Goal: Use online tool/utility: Use online tool/utility

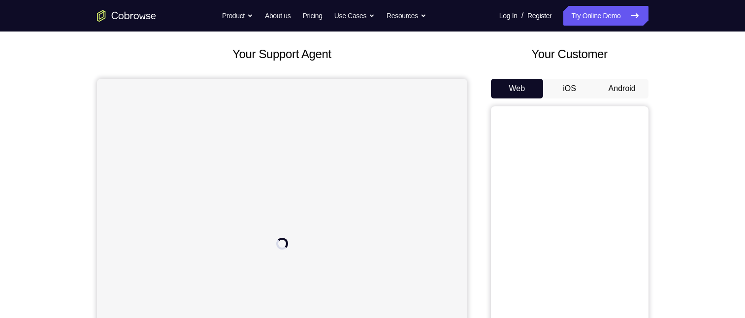
click at [625, 79] on button "Android" at bounding box center [622, 89] width 53 height 20
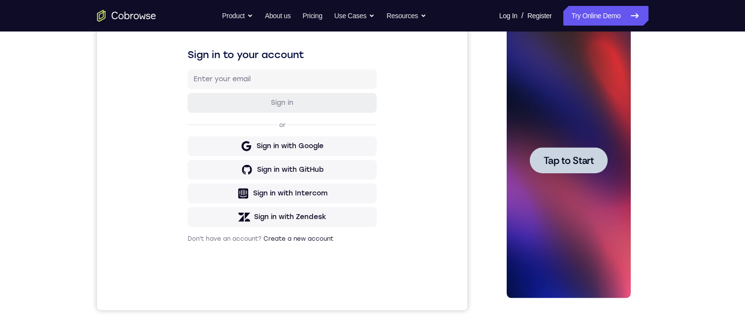
drag, startPoint x: 564, startPoint y: 150, endPoint x: 567, endPoint y: 166, distance: 16.1
click at [564, 153] on div at bounding box center [569, 160] width 78 height 26
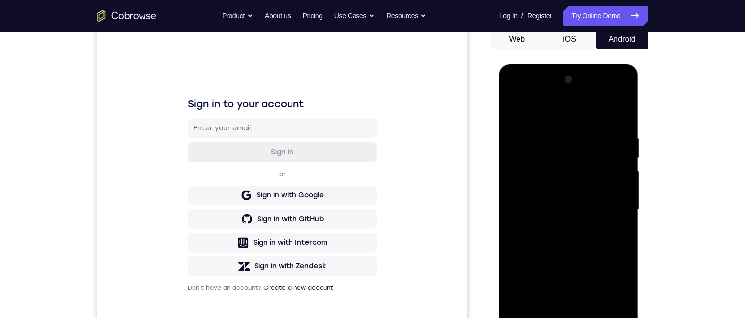
scroll to position [148, 0]
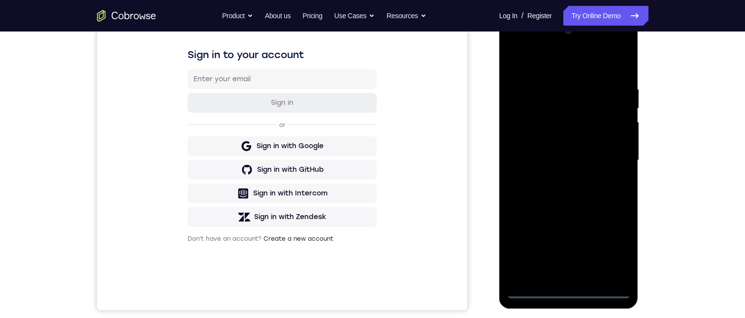
click at [536, 291] on div at bounding box center [569, 161] width 124 height 276
click at [535, 289] on div at bounding box center [569, 161] width 124 height 276
click at [613, 240] on div at bounding box center [569, 161] width 124 height 276
click at [610, 242] on div at bounding box center [569, 161] width 124 height 276
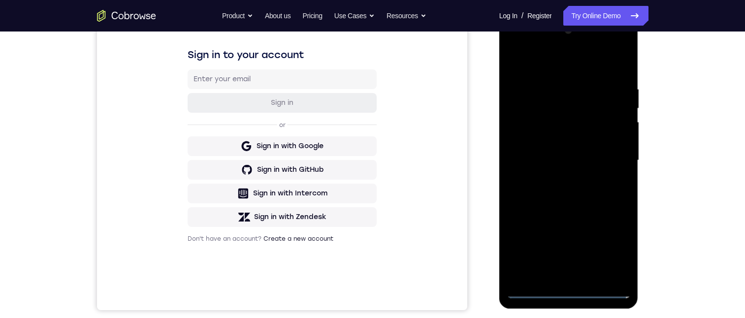
click at [521, 46] on div at bounding box center [569, 161] width 124 height 276
click at [616, 154] on div at bounding box center [569, 161] width 124 height 276
click at [553, 176] on div at bounding box center [569, 161] width 124 height 276
click at [566, 149] on div at bounding box center [569, 161] width 124 height 276
click at [596, 143] on div at bounding box center [569, 161] width 124 height 276
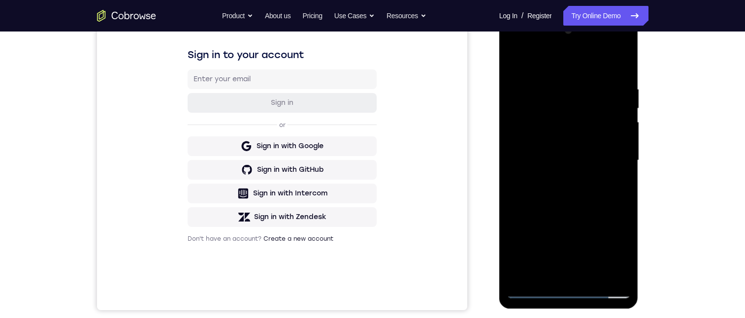
click at [605, 160] on div at bounding box center [569, 161] width 124 height 276
click at [622, 196] on div at bounding box center [569, 161] width 124 height 276
click at [622, 71] on div at bounding box center [569, 161] width 124 height 276
click at [578, 207] on div at bounding box center [569, 161] width 124 height 276
click at [619, 59] on div at bounding box center [569, 161] width 124 height 276
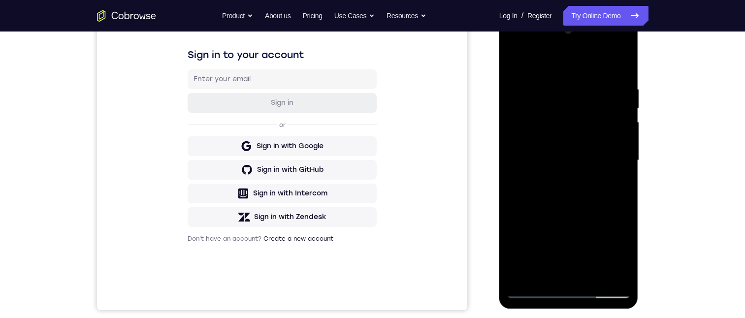
click at [590, 275] on div at bounding box center [569, 161] width 124 height 276
click at [588, 208] on div at bounding box center [569, 161] width 124 height 276
click at [557, 225] on div at bounding box center [569, 161] width 124 height 276
click at [614, 187] on div at bounding box center [569, 161] width 124 height 276
click at [511, 60] on div at bounding box center [569, 161] width 124 height 276
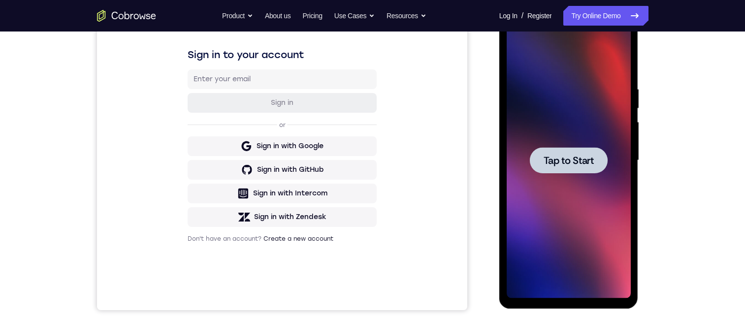
click at [560, 150] on div at bounding box center [569, 160] width 78 height 26
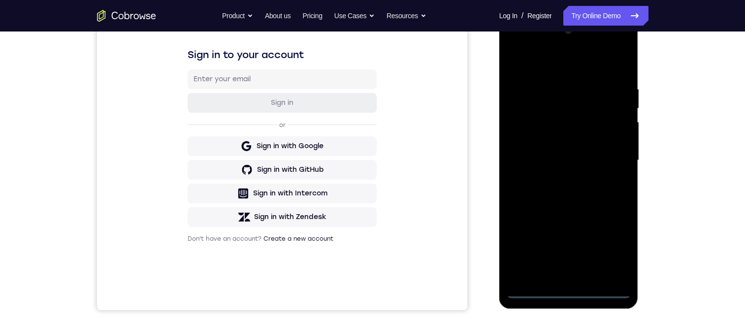
click at [603, 294] on div at bounding box center [569, 161] width 124 height 276
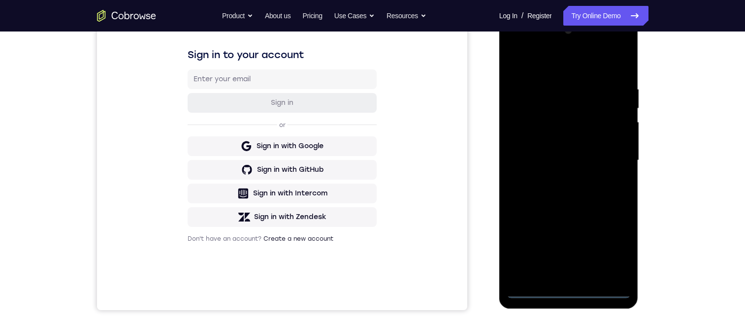
click at [603, 294] on div at bounding box center [569, 161] width 124 height 276
click at [608, 285] on div at bounding box center [569, 161] width 124 height 276
click at [531, 287] on div at bounding box center [569, 161] width 124 height 276
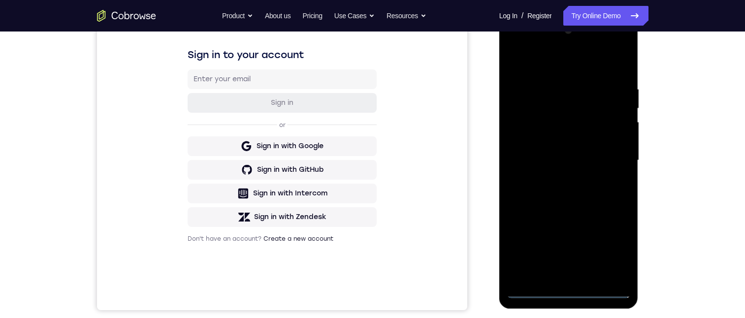
click at [531, 287] on div at bounding box center [569, 161] width 124 height 276
click at [532, 287] on div at bounding box center [569, 161] width 124 height 276
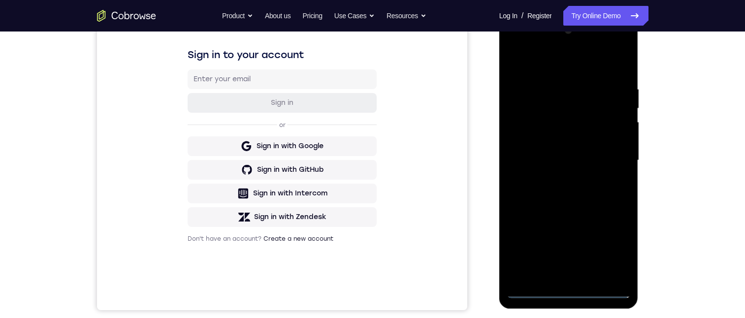
click at [534, 285] on div at bounding box center [569, 161] width 124 height 276
click at [536, 285] on div at bounding box center [569, 161] width 124 height 276
click at [537, 285] on div at bounding box center [569, 161] width 124 height 276
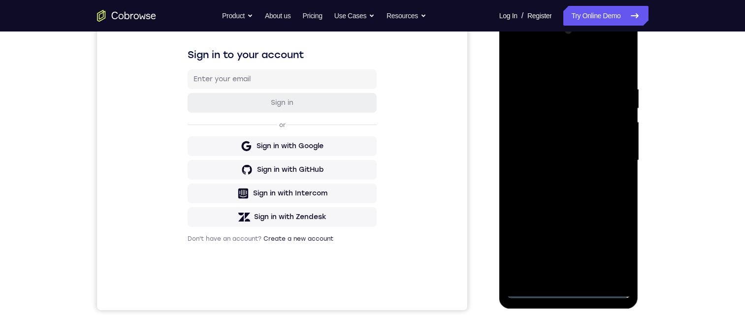
drag, startPoint x: 537, startPoint y: 285, endPoint x: 530, endPoint y: 294, distance: 12.0
click at [537, 289] on div at bounding box center [569, 161] width 124 height 276
click at [530, 295] on div at bounding box center [569, 161] width 124 height 276
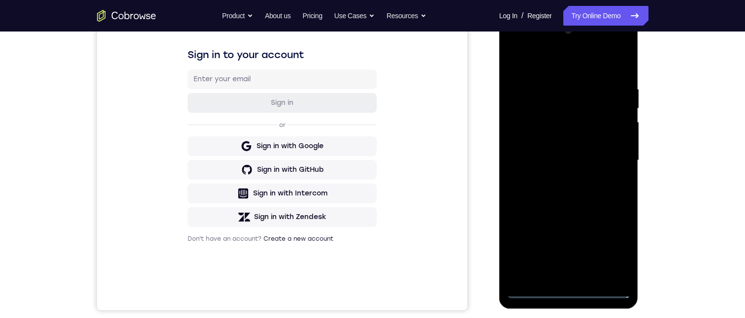
click at [530, 295] on div at bounding box center [569, 161] width 124 height 276
click at [530, 294] on div at bounding box center [569, 161] width 124 height 276
click at [530, 293] on div at bounding box center [569, 161] width 124 height 276
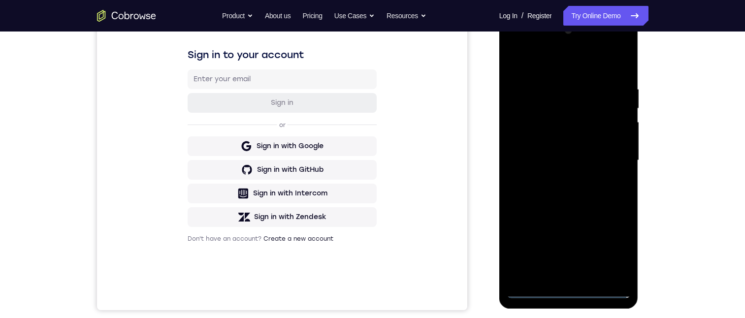
click at [531, 289] on div at bounding box center [569, 161] width 124 height 276
click at [534, 285] on div at bounding box center [569, 161] width 124 height 276
click at [535, 285] on div at bounding box center [569, 161] width 124 height 276
click at [536, 285] on div at bounding box center [569, 161] width 124 height 276
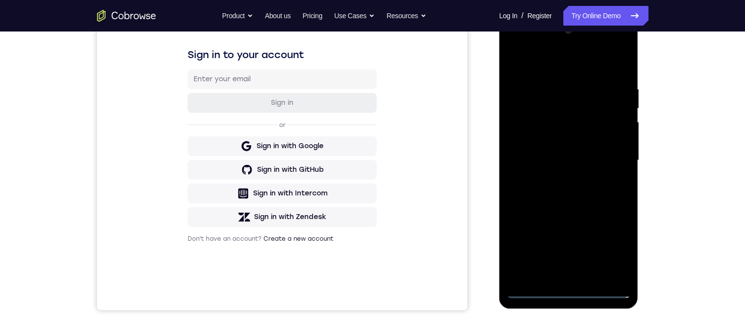
click at [537, 285] on div at bounding box center [569, 161] width 124 height 276
click at [539, 283] on div at bounding box center [569, 161] width 124 height 276
click at [533, 295] on div at bounding box center [569, 161] width 124 height 276
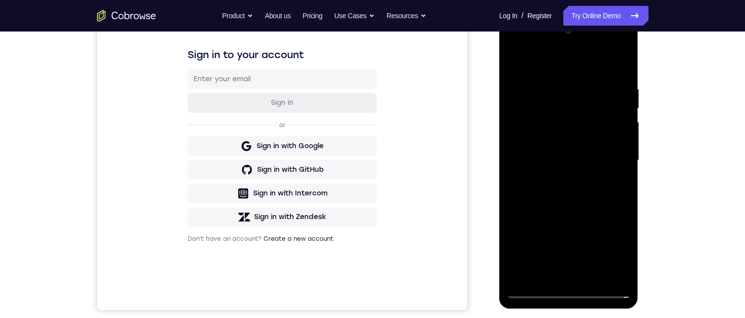
click at [533, 293] on div at bounding box center [569, 161] width 124 height 276
click at [531, 289] on div at bounding box center [569, 161] width 124 height 276
click at [531, 288] on div at bounding box center [569, 161] width 124 height 276
click at [615, 248] on div at bounding box center [569, 161] width 124 height 276
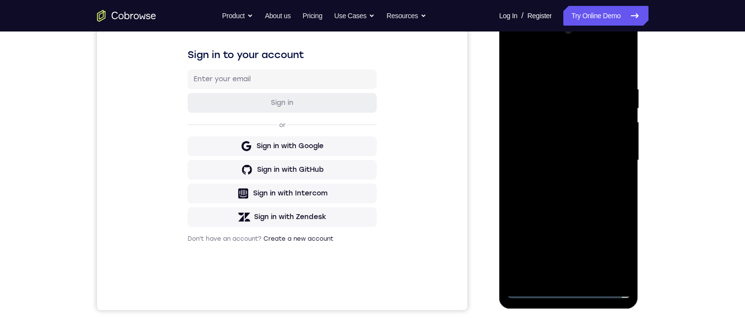
click at [615, 248] on div at bounding box center [569, 161] width 124 height 276
click at [522, 45] on div at bounding box center [569, 161] width 124 height 276
click at [612, 154] on div at bounding box center [569, 161] width 124 height 276
click at [615, 154] on div at bounding box center [569, 161] width 124 height 276
click at [560, 273] on div at bounding box center [569, 161] width 124 height 276
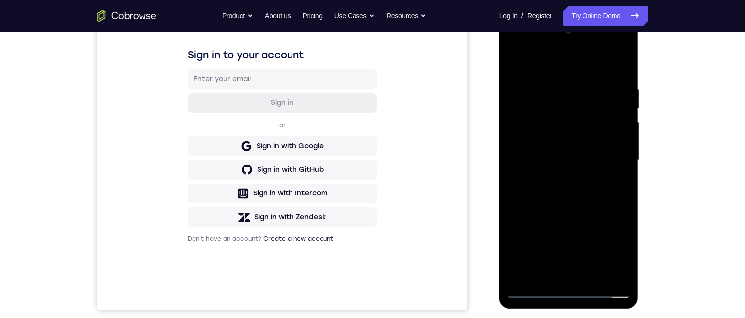
click at [560, 154] on div at bounding box center [569, 161] width 124 height 276
click at [570, 141] on div at bounding box center [569, 161] width 124 height 276
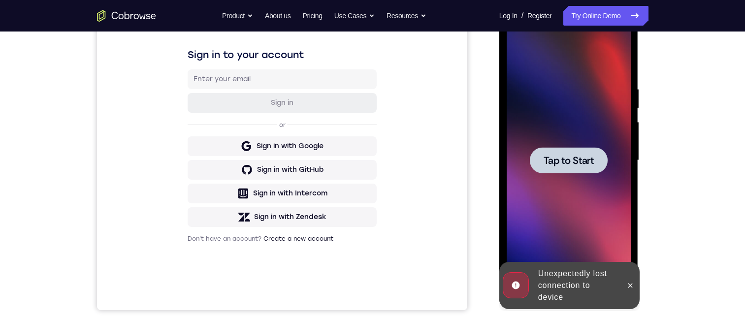
click at [572, 156] on span "Tap to Start" at bounding box center [569, 161] width 50 height 10
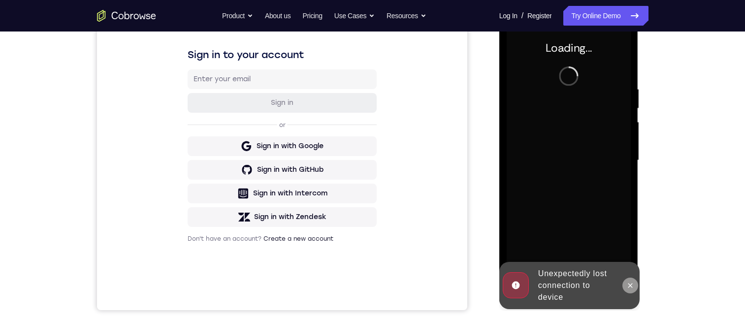
click at [632, 284] on icon at bounding box center [630, 286] width 8 height 8
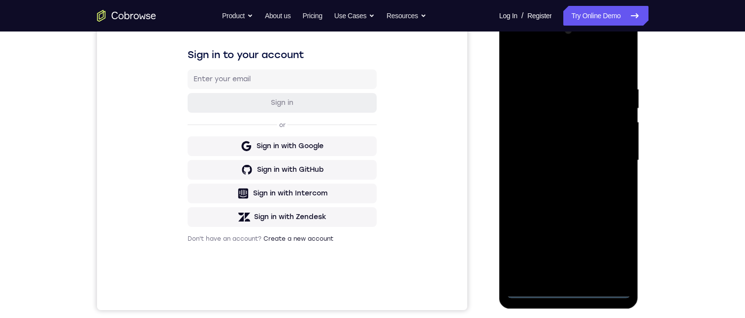
click at [532, 287] on div at bounding box center [569, 161] width 124 height 276
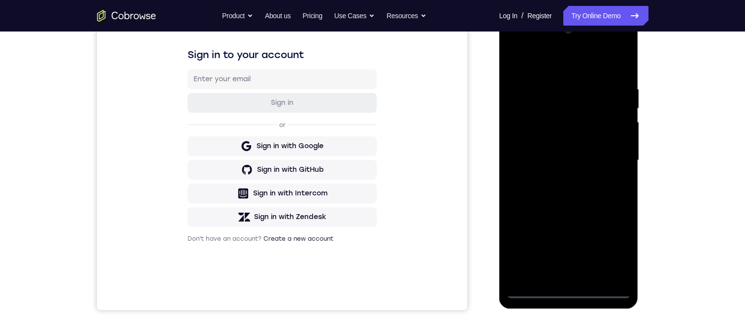
click at [532, 287] on div at bounding box center [569, 161] width 124 height 276
click at [536, 286] on div at bounding box center [569, 161] width 124 height 276
click at [544, 279] on div at bounding box center [569, 161] width 124 height 276
click at [546, 278] on div at bounding box center [569, 161] width 124 height 276
click at [533, 289] on div at bounding box center [569, 161] width 124 height 276
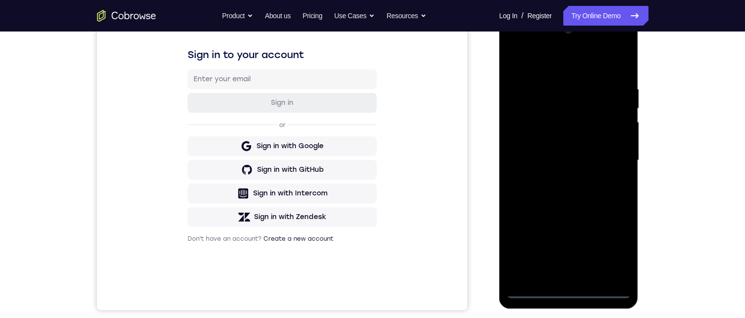
click at [533, 289] on div at bounding box center [569, 161] width 124 height 276
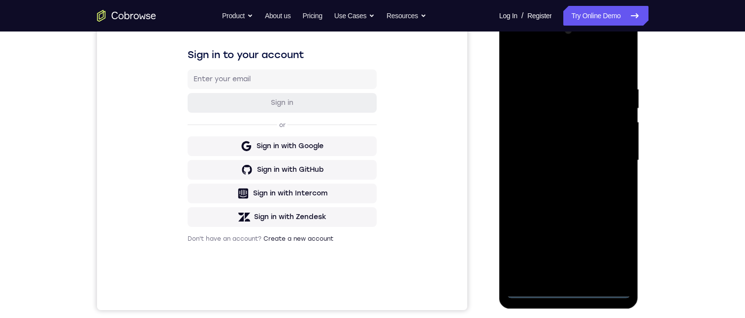
click at [533, 289] on div at bounding box center [569, 161] width 124 height 276
click at [612, 244] on div at bounding box center [569, 161] width 124 height 276
click at [531, 45] on div at bounding box center [569, 161] width 124 height 276
click at [607, 155] on div at bounding box center [569, 161] width 124 height 276
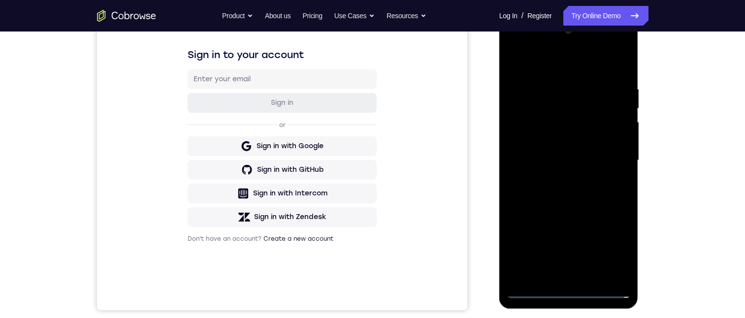
click at [559, 275] on div at bounding box center [569, 161] width 124 height 276
click at [593, 150] on div at bounding box center [569, 161] width 124 height 276
click at [601, 134] on div at bounding box center [569, 161] width 124 height 276
click at [604, 161] on div at bounding box center [569, 161] width 124 height 276
click at [588, 193] on div at bounding box center [569, 161] width 124 height 276
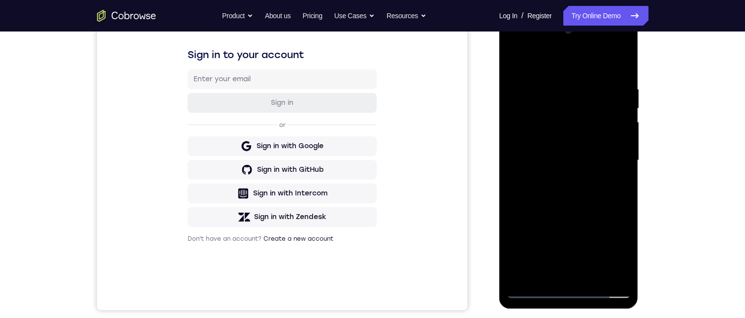
click at [590, 273] on div at bounding box center [569, 161] width 124 height 276
click at [573, 189] on div at bounding box center [569, 161] width 124 height 276
click at [583, 209] on div at bounding box center [569, 161] width 124 height 276
click at [593, 273] on div at bounding box center [569, 161] width 124 height 276
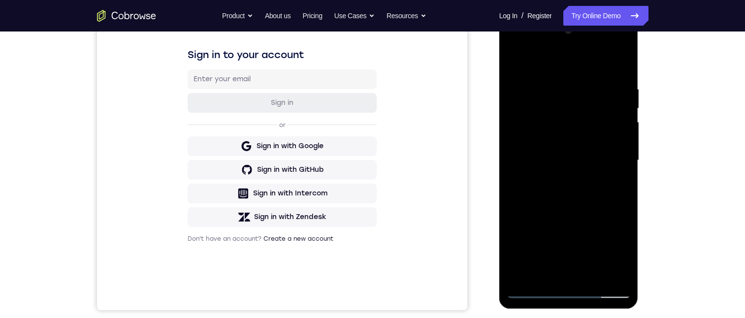
click at [577, 195] on div at bounding box center [569, 161] width 124 height 276
click at [577, 210] on div at bounding box center [569, 161] width 124 height 276
click at [575, 208] on div at bounding box center [569, 161] width 124 height 276
click at [568, 113] on div at bounding box center [569, 161] width 124 height 276
drag, startPoint x: 590, startPoint y: 186, endPoint x: 565, endPoint y: 245, distance: 64.7
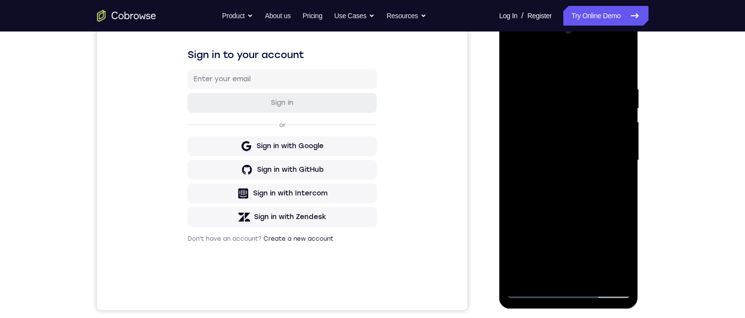
click at [591, 186] on div at bounding box center [569, 161] width 124 height 276
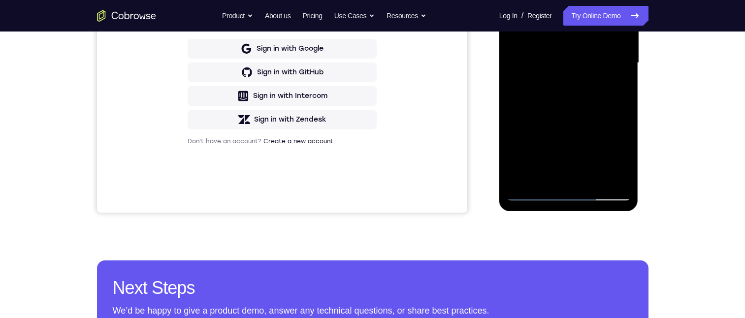
scroll to position [197, 0]
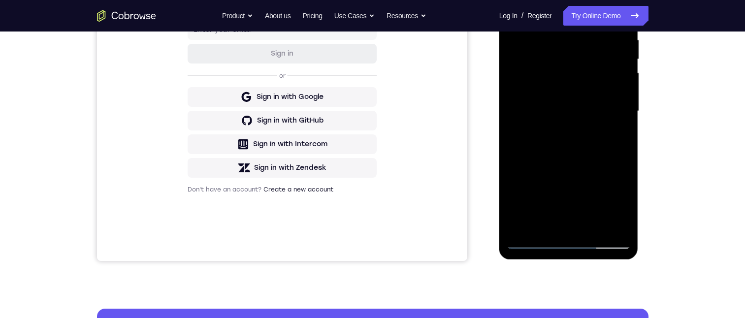
drag, startPoint x: 565, startPoint y: 207, endPoint x: 1067, endPoint y: 195, distance: 501.4
click at [565, 207] on div at bounding box center [569, 111] width 124 height 276
click at [618, 133] on div at bounding box center [569, 111] width 124 height 276
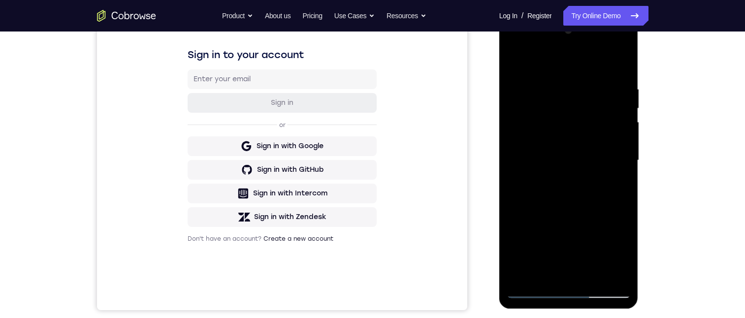
click at [534, 285] on div at bounding box center [569, 161] width 124 height 276
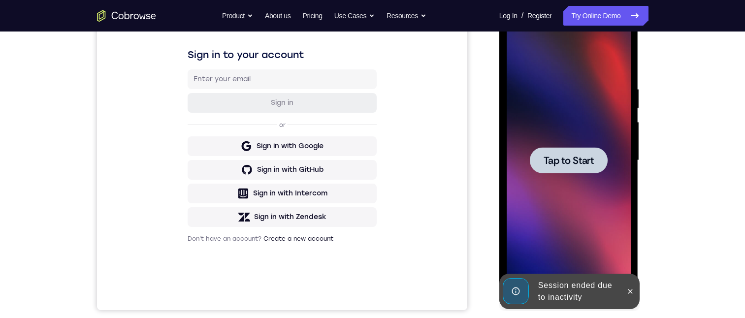
click at [558, 163] on span "Tap to Start" at bounding box center [569, 161] width 50 height 10
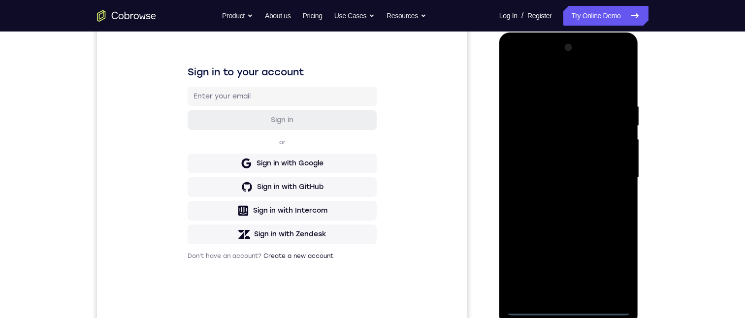
scroll to position [197, 0]
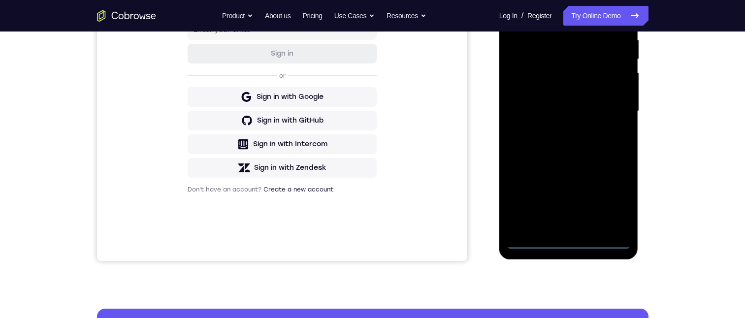
click at [531, 240] on div at bounding box center [569, 111] width 124 height 276
click at [538, 238] on div at bounding box center [569, 111] width 124 height 276
click at [538, 237] on div at bounding box center [569, 111] width 124 height 276
click at [538, 239] on div at bounding box center [569, 111] width 124 height 276
click at [537, 239] on div at bounding box center [569, 111] width 124 height 276
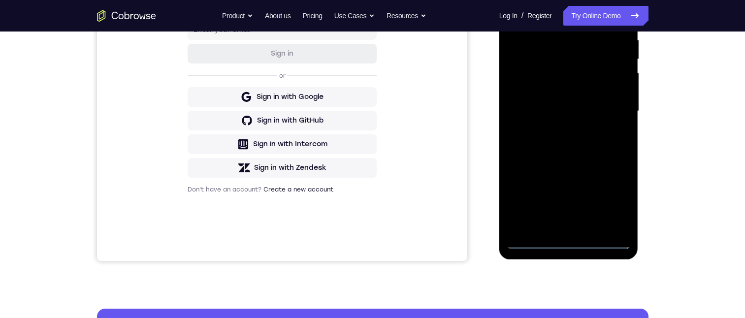
click at [533, 238] on div at bounding box center [569, 111] width 124 height 276
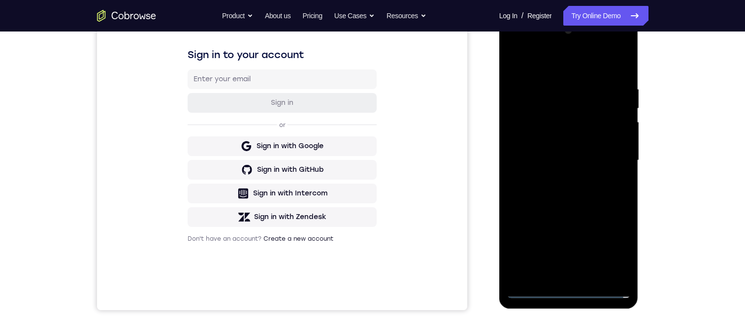
click at [531, 286] on div at bounding box center [569, 161] width 124 height 276
click at [532, 286] on div at bounding box center [569, 161] width 124 height 276
click at [532, 287] on div at bounding box center [569, 161] width 124 height 276
click at [534, 288] on div at bounding box center [569, 161] width 124 height 276
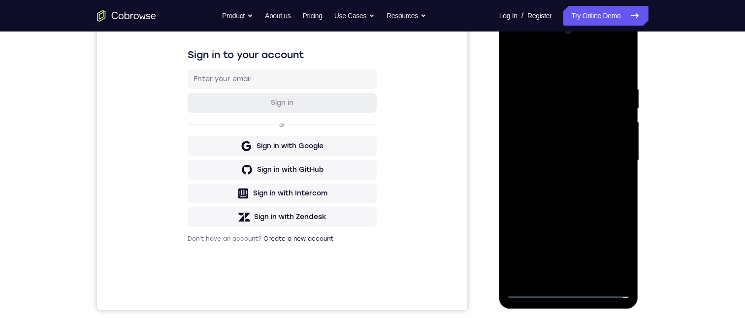
click at [533, 288] on div at bounding box center [569, 161] width 124 height 276
click at [534, 290] on div at bounding box center [569, 161] width 124 height 276
click at [532, 291] on div at bounding box center [569, 161] width 124 height 276
click at [532, 289] on div at bounding box center [569, 161] width 124 height 276
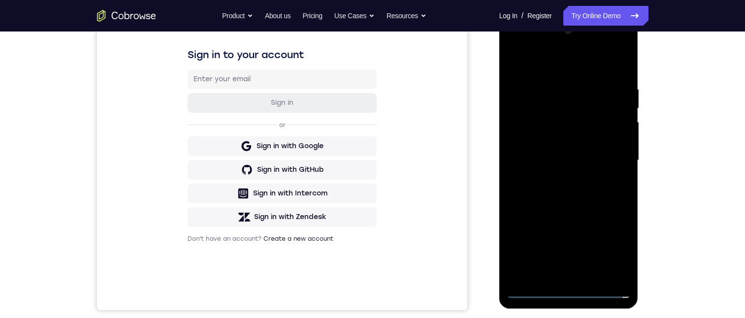
drag, startPoint x: 533, startPoint y: 290, endPoint x: 528, endPoint y: 291, distance: 5.1
click at [534, 290] on div at bounding box center [569, 161] width 124 height 276
click at [611, 246] on div at bounding box center [569, 161] width 124 height 276
click at [536, 45] on div at bounding box center [569, 161] width 124 height 276
click at [606, 153] on div at bounding box center [569, 161] width 124 height 276
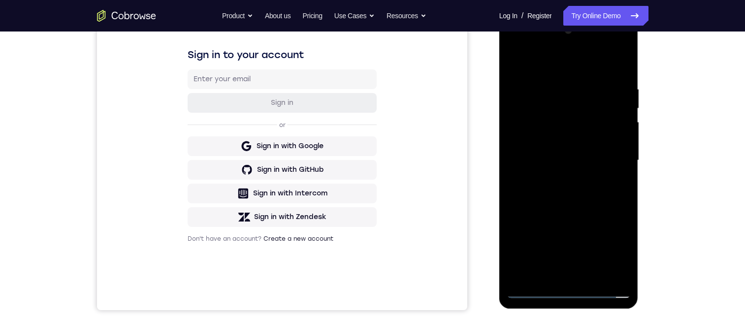
click at [542, 274] on div at bounding box center [569, 161] width 124 height 276
click at [541, 272] on div at bounding box center [569, 161] width 124 height 276
click at [554, 231] on div at bounding box center [569, 161] width 124 height 276
click at [553, 142] on div at bounding box center [569, 161] width 124 height 276
click at [546, 130] on div at bounding box center [569, 161] width 124 height 276
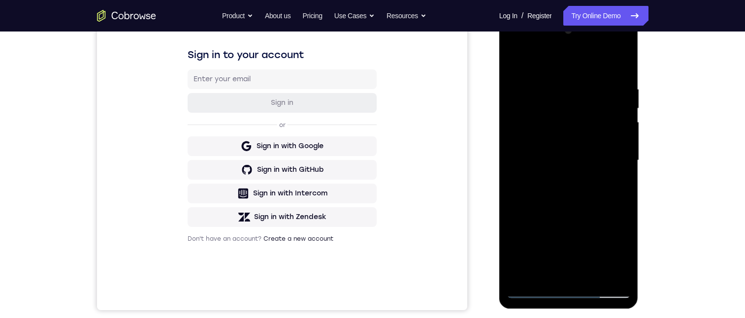
click at [545, 136] on div at bounding box center [569, 161] width 124 height 276
click at [577, 159] on div at bounding box center [569, 161] width 124 height 276
click at [585, 196] on div at bounding box center [569, 161] width 124 height 276
click at [576, 210] on div at bounding box center [569, 161] width 124 height 276
click at [573, 135] on div at bounding box center [569, 161] width 124 height 276
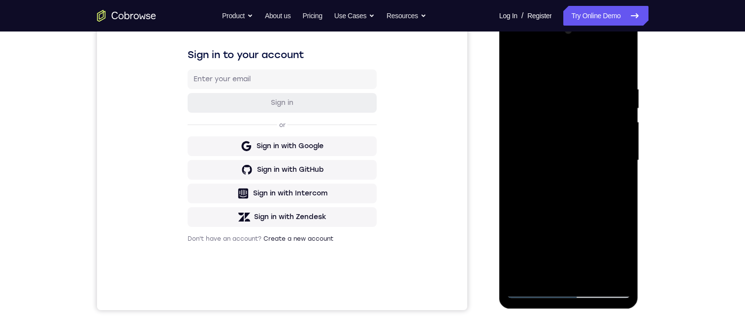
click at [618, 252] on div at bounding box center [569, 161] width 124 height 276
click at [612, 183] on div at bounding box center [569, 161] width 124 height 276
click at [560, 137] on div at bounding box center [569, 161] width 124 height 276
click at [586, 222] on div at bounding box center [569, 161] width 124 height 276
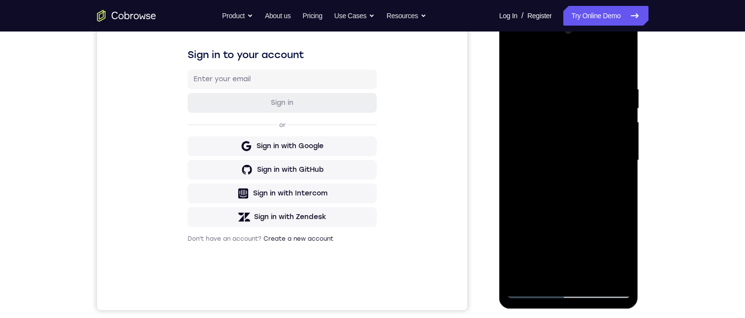
click at [614, 183] on div at bounding box center [569, 161] width 124 height 276
click at [513, 64] on div at bounding box center [569, 161] width 124 height 276
click at [561, 171] on div at bounding box center [569, 161] width 124 height 276
click at [568, 182] on div at bounding box center [569, 161] width 124 height 276
click at [619, 255] on div at bounding box center [569, 161] width 124 height 276
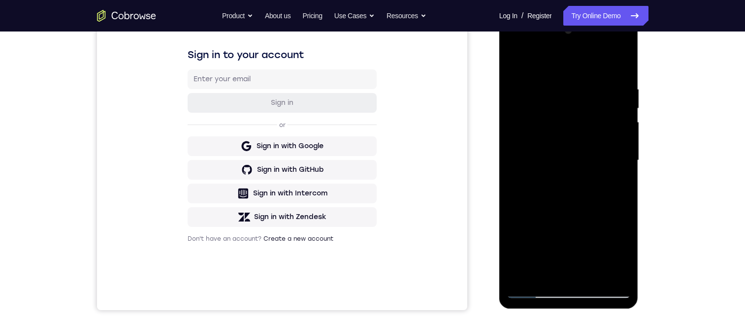
click at [619, 255] on div at bounding box center [569, 161] width 124 height 276
click at [589, 180] on div at bounding box center [569, 161] width 124 height 276
click at [546, 269] on div at bounding box center [569, 161] width 124 height 276
click at [606, 215] on div at bounding box center [569, 161] width 124 height 276
drag, startPoint x: 606, startPoint y: 215, endPoint x: 617, endPoint y: 202, distance: 17.1
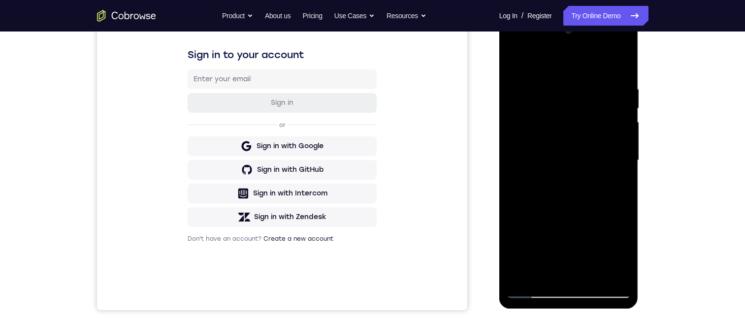
click at [607, 215] on div at bounding box center [569, 161] width 124 height 276
click at [615, 175] on div at bounding box center [569, 161] width 124 height 276
click at [515, 63] on div at bounding box center [569, 161] width 124 height 276
click at [601, 199] on div at bounding box center [569, 161] width 124 height 276
drag, startPoint x: 629, startPoint y: 183, endPoint x: 628, endPoint y: 158, distance: 24.6
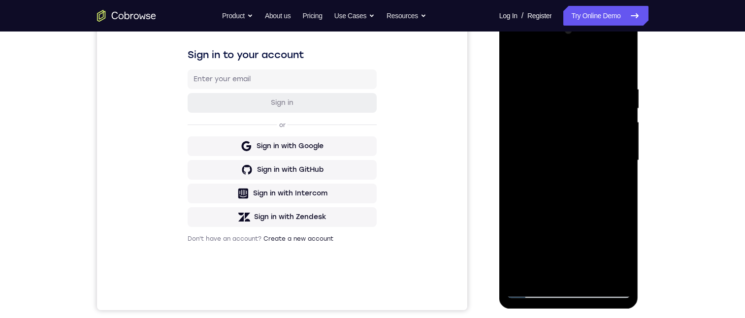
click at [628, 158] on div at bounding box center [569, 161] width 124 height 276
drag, startPoint x: 629, startPoint y: 187, endPoint x: 629, endPoint y: 168, distance: 18.2
click at [629, 168] on div at bounding box center [569, 161] width 124 height 276
click at [553, 267] on div at bounding box center [569, 161] width 124 height 276
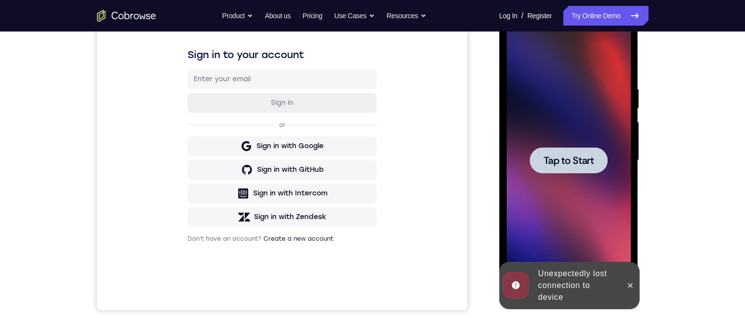
click at [580, 165] on span "Tap to Start" at bounding box center [569, 161] width 50 height 10
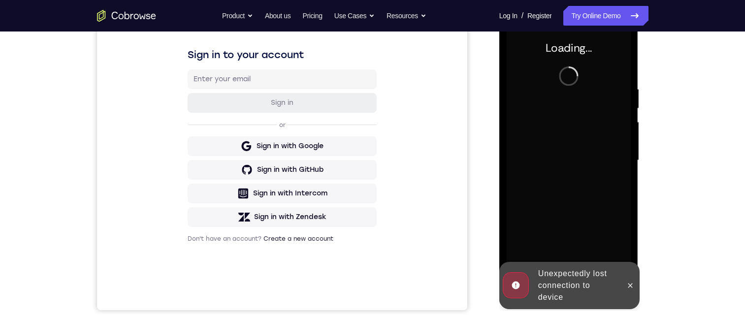
drag, startPoint x: 632, startPoint y: 278, endPoint x: 629, endPoint y: 284, distance: 6.6
click at [630, 282] on div at bounding box center [630, 285] width 16 height 47
click at [629, 284] on div at bounding box center [569, 161] width 124 height 276
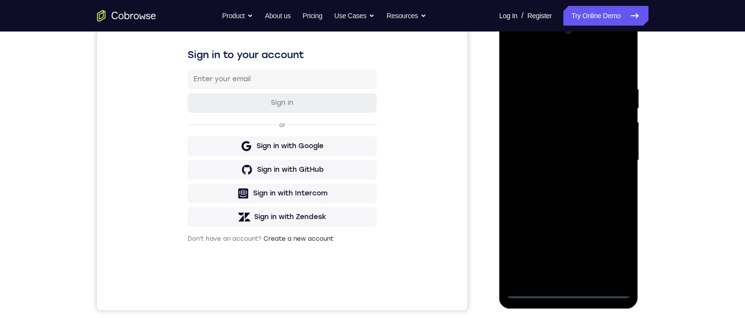
click at [534, 291] on div at bounding box center [569, 161] width 124 height 276
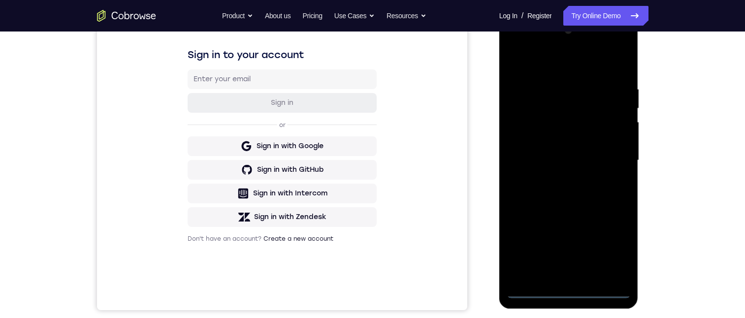
click at [534, 291] on div at bounding box center [569, 161] width 124 height 276
click at [616, 242] on div at bounding box center [569, 161] width 124 height 276
click at [533, 49] on div at bounding box center [569, 161] width 124 height 276
click at [609, 155] on div at bounding box center [569, 161] width 124 height 276
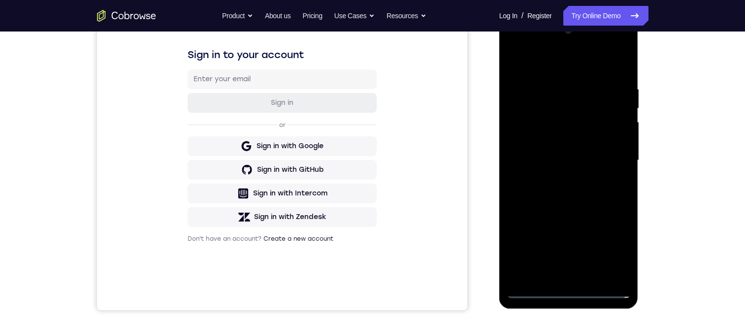
click at [543, 279] on div at bounding box center [569, 161] width 124 height 276
click at [560, 232] on div at bounding box center [569, 161] width 124 height 276
click at [543, 154] on div at bounding box center [569, 161] width 124 height 276
click at [619, 254] on div at bounding box center [569, 161] width 124 height 276
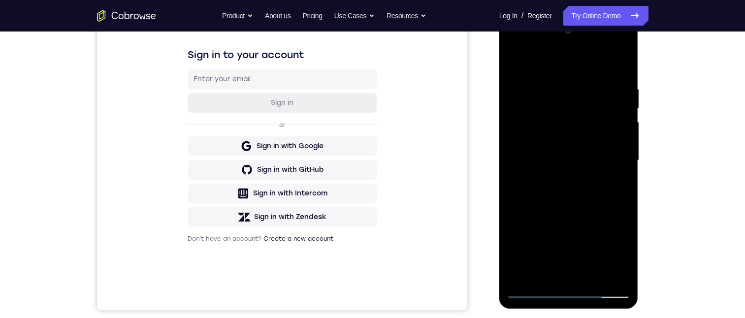
click at [554, 147] on div at bounding box center [569, 161] width 124 height 276
click at [603, 152] on div at bounding box center [569, 161] width 124 height 276
click at [603, 155] on div at bounding box center [569, 161] width 124 height 276
click at [601, 193] on div at bounding box center [569, 161] width 124 height 276
click at [601, 194] on div at bounding box center [569, 161] width 124 height 276
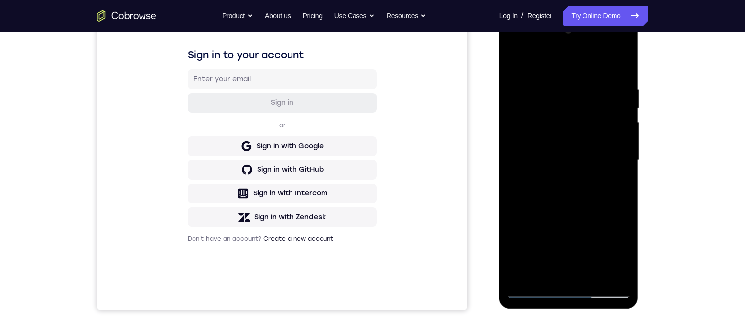
click at [568, 213] on div at bounding box center [569, 161] width 124 height 276
click at [560, 197] on div at bounding box center [569, 161] width 124 height 276
click at [553, 265] on div at bounding box center [569, 161] width 124 height 276
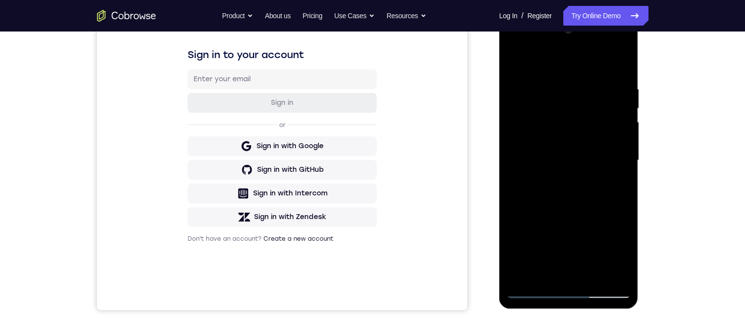
click at [553, 270] on div at bounding box center [569, 161] width 124 height 276
click at [619, 250] on div at bounding box center [569, 161] width 124 height 276
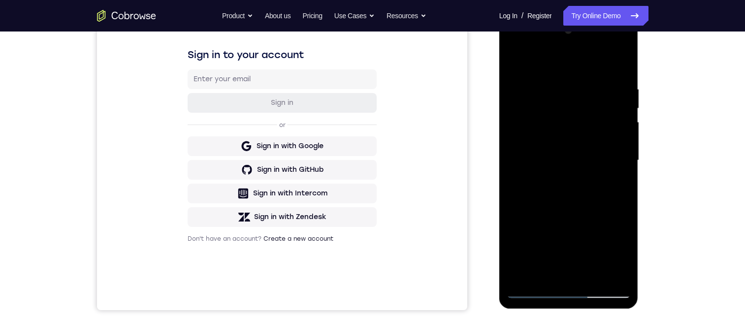
click at [620, 252] on div at bounding box center [569, 161] width 124 height 276
click at [619, 183] on div at bounding box center [569, 161] width 124 height 276
click at [514, 60] on div at bounding box center [569, 161] width 124 height 276
click at [573, 263] on div at bounding box center [569, 161] width 124 height 276
click at [559, 273] on div at bounding box center [569, 161] width 124 height 276
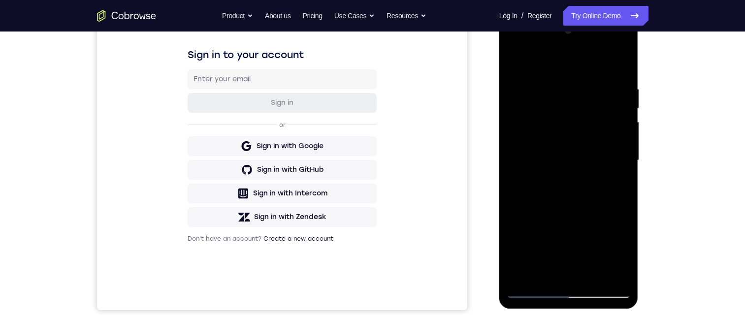
click at [518, 61] on div at bounding box center [569, 161] width 124 height 276
click at [516, 61] on div at bounding box center [569, 161] width 124 height 276
click at [579, 203] on div at bounding box center [569, 161] width 124 height 276
click at [547, 275] on div at bounding box center [569, 161] width 124 height 276
click at [576, 58] on div at bounding box center [569, 161] width 124 height 276
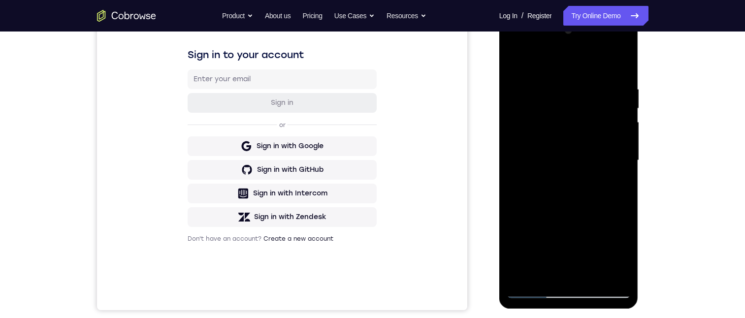
click at [591, 187] on div at bounding box center [569, 161] width 124 height 276
drag, startPoint x: 630, startPoint y: 157, endPoint x: 613, endPoint y: 161, distance: 17.6
click at [624, 167] on div at bounding box center [569, 161] width 124 height 276
click at [559, 263] on div at bounding box center [569, 161] width 124 height 276
click at [563, 251] on div at bounding box center [569, 161] width 124 height 276
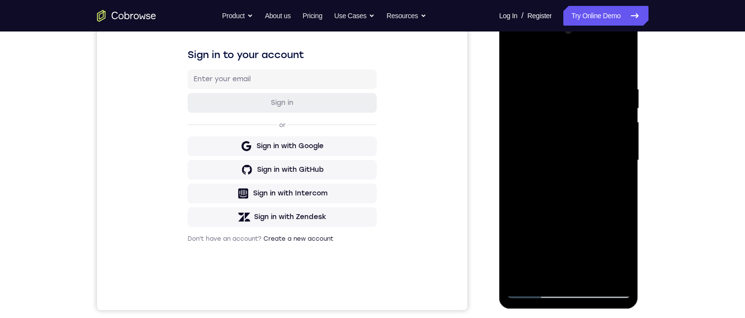
click at [577, 251] on div at bounding box center [569, 161] width 124 height 276
click at [544, 239] on div at bounding box center [569, 161] width 124 height 276
click at [530, 268] on div at bounding box center [569, 161] width 124 height 276
click at [573, 135] on div at bounding box center [569, 161] width 124 height 276
click at [513, 61] on div at bounding box center [569, 161] width 124 height 276
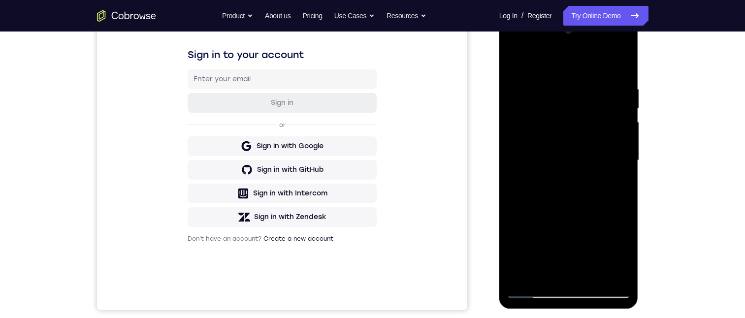
drag, startPoint x: 630, startPoint y: 166, endPoint x: 549, endPoint y: 277, distance: 137.1
click at [549, 278] on div at bounding box center [569, 161] width 124 height 276
drag, startPoint x: 630, startPoint y: 192, endPoint x: 632, endPoint y: 208, distance: 15.9
click at [632, 208] on div at bounding box center [568, 161] width 139 height 293
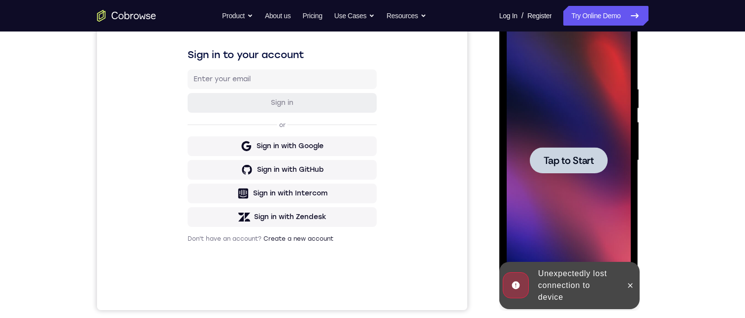
click at [585, 163] on span "Tap to Start" at bounding box center [569, 161] width 50 height 10
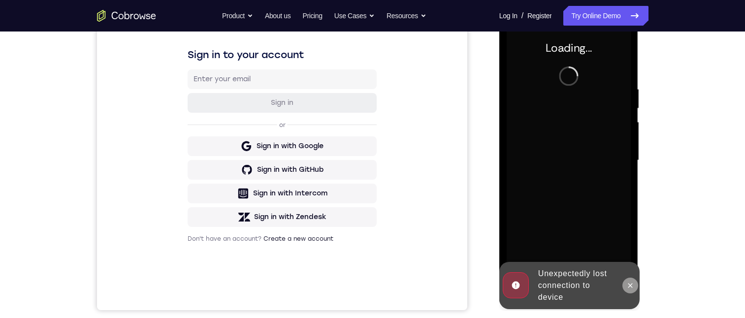
click at [630, 284] on icon at bounding box center [630, 286] width 8 height 8
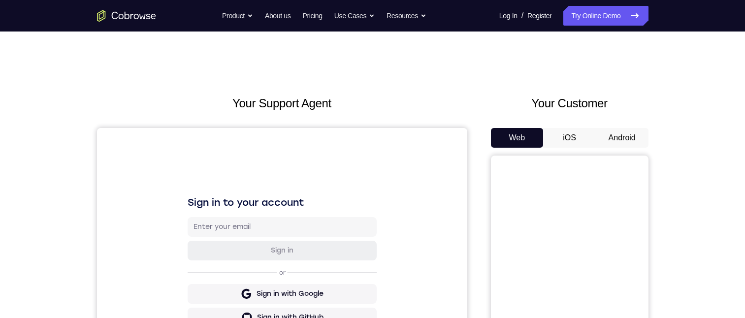
click at [620, 73] on button "Android" at bounding box center [622, 138] width 53 height 20
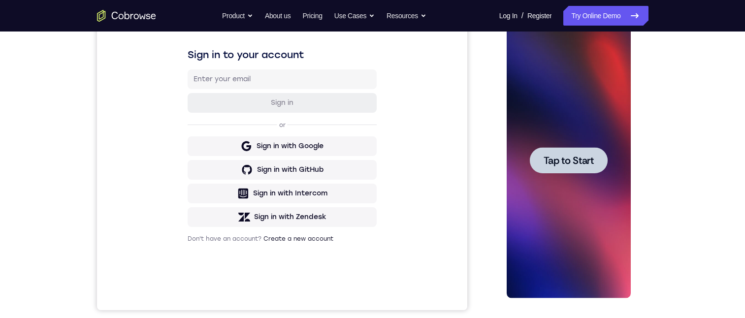
click at [583, 73] on span "Tap to Start" at bounding box center [569, 161] width 50 height 10
click at [582, 73] on div at bounding box center [569, 161] width 124 height 276
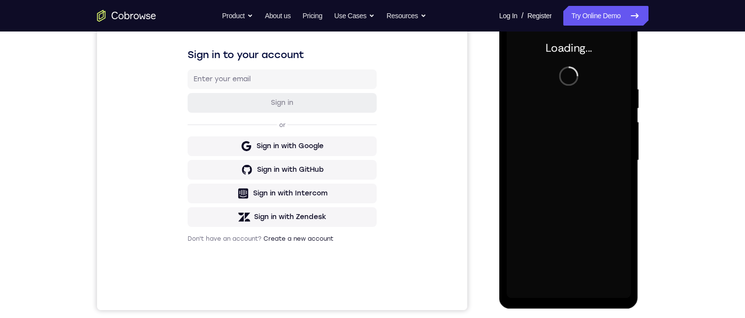
click at [582, 73] on div at bounding box center [569, 161] width 124 height 276
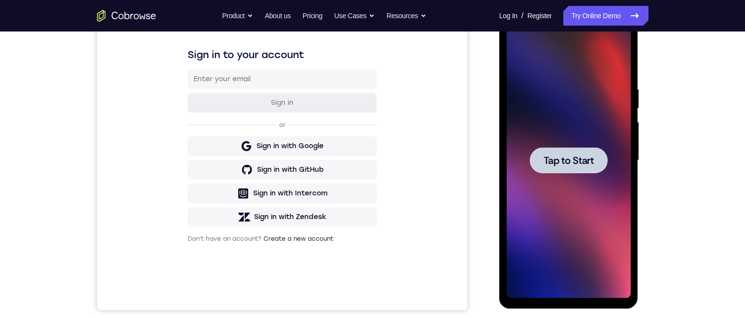
click at [589, 73] on div at bounding box center [569, 160] width 78 height 26
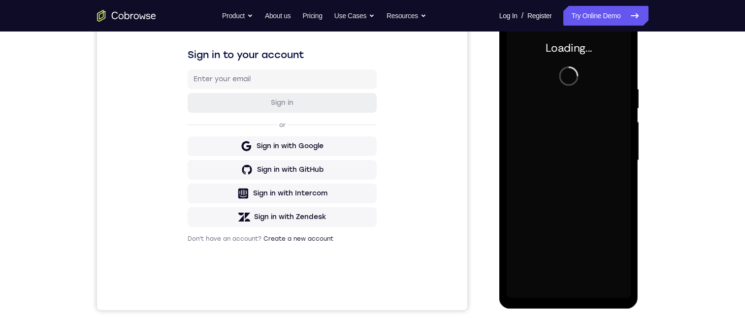
click at [589, 73] on div at bounding box center [569, 161] width 124 height 276
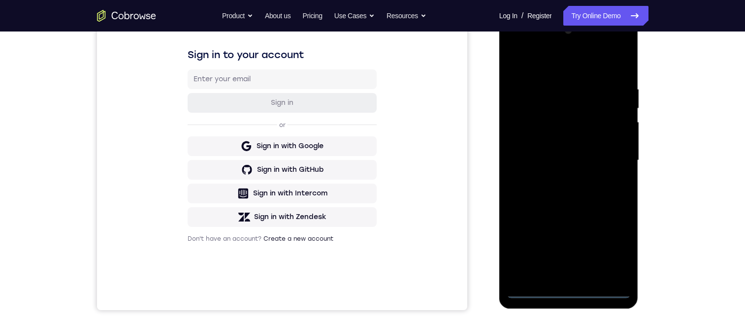
click at [535, 73] on div at bounding box center [569, 161] width 124 height 276
click at [615, 73] on div at bounding box center [569, 161] width 124 height 276
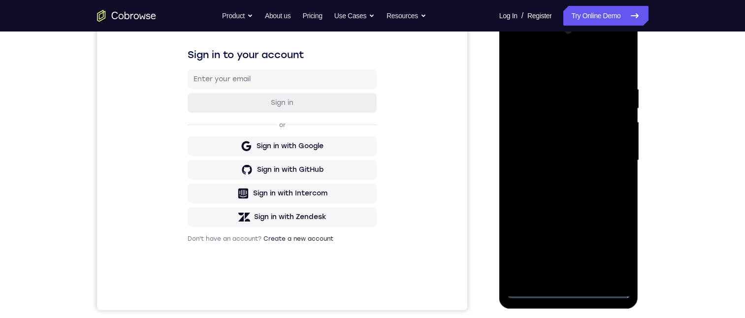
click at [537, 51] on div at bounding box center [569, 161] width 124 height 276
click at [603, 73] on div at bounding box center [569, 161] width 124 height 276
click at [559, 73] on div at bounding box center [569, 161] width 124 height 276
click at [557, 73] on div at bounding box center [569, 161] width 124 height 276
click at [528, 73] on div at bounding box center [569, 161] width 124 height 276
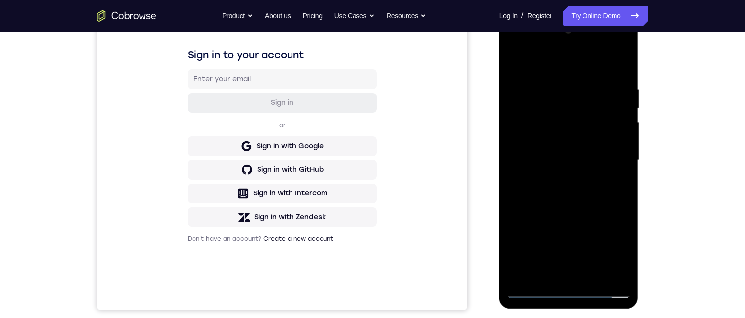
click at [551, 73] on div at bounding box center [569, 161] width 124 height 276
click at [539, 73] on div at bounding box center [569, 161] width 124 height 276
click at [555, 73] on div at bounding box center [569, 161] width 124 height 276
click at [604, 73] on div at bounding box center [569, 161] width 124 height 276
click at [516, 73] on div at bounding box center [569, 161] width 124 height 276
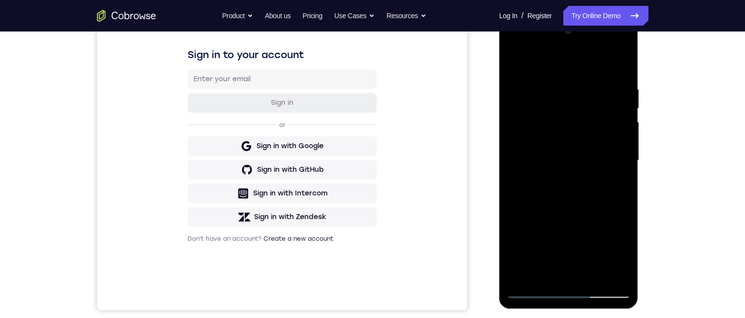
click at [622, 63] on div at bounding box center [569, 161] width 124 height 276
click at [620, 69] on div at bounding box center [569, 161] width 124 height 276
click at [622, 61] on div at bounding box center [569, 161] width 124 height 276
click at [589, 73] on div at bounding box center [569, 161] width 124 height 276
click at [586, 73] on div at bounding box center [569, 161] width 124 height 276
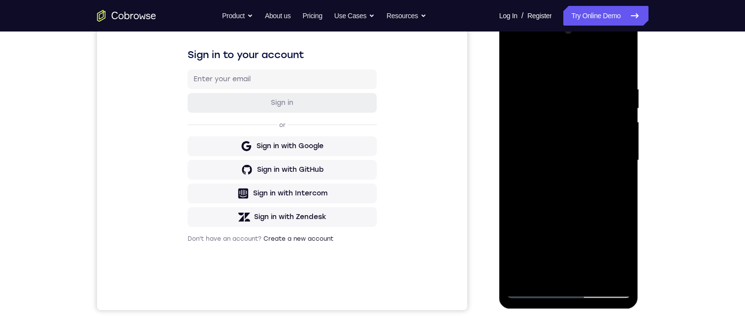
click at [588, 73] on div at bounding box center [569, 161] width 124 height 276
click at [542, 73] on div at bounding box center [569, 161] width 124 height 276
click at [568, 59] on div at bounding box center [569, 161] width 124 height 276
click at [628, 59] on div at bounding box center [569, 161] width 124 height 276
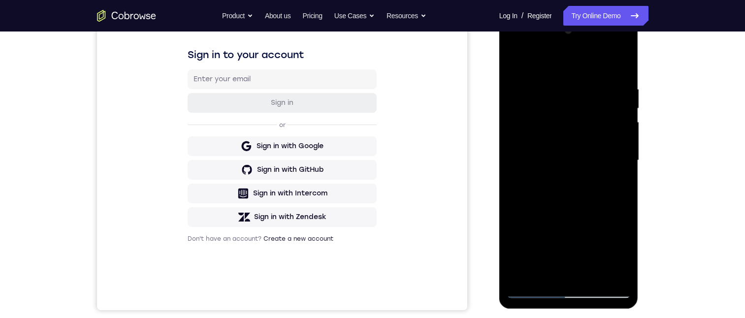
click at [520, 73] on div at bounding box center [569, 161] width 124 height 276
click at [548, 73] on div at bounding box center [569, 161] width 124 height 276
click at [546, 60] on div at bounding box center [569, 161] width 124 height 276
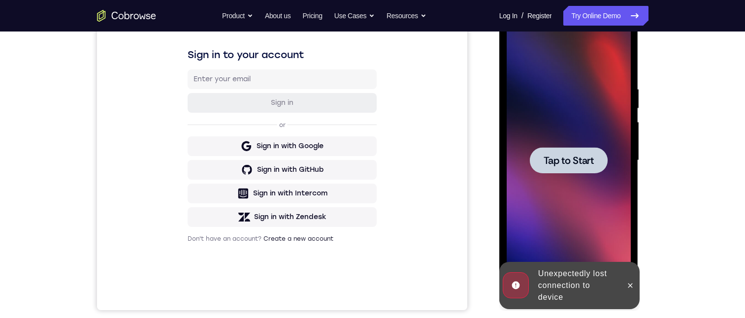
scroll to position [98, 0]
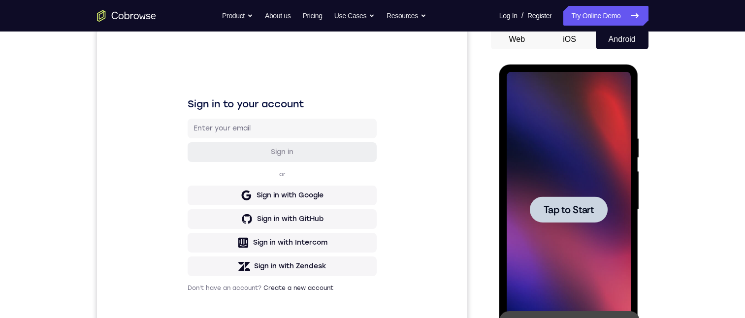
click at [587, 73] on div at bounding box center [569, 210] width 124 height 276
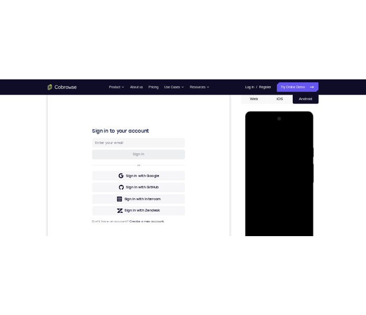
scroll to position [148, 0]
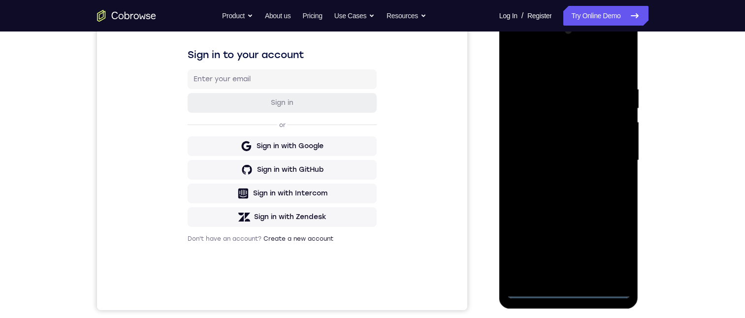
click at [534, 73] on div at bounding box center [569, 161] width 124 height 276
click at [603, 73] on div at bounding box center [569, 161] width 124 height 276
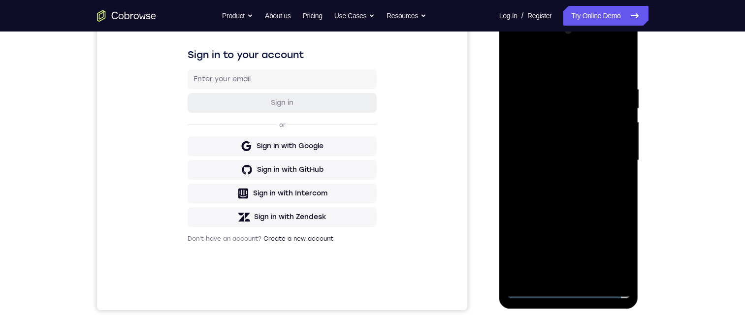
click at [606, 73] on div at bounding box center [569, 161] width 124 height 276
click at [536, 44] on div at bounding box center [569, 161] width 124 height 276
click at [612, 73] on div at bounding box center [569, 161] width 124 height 276
click at [563, 73] on div at bounding box center [569, 161] width 124 height 276
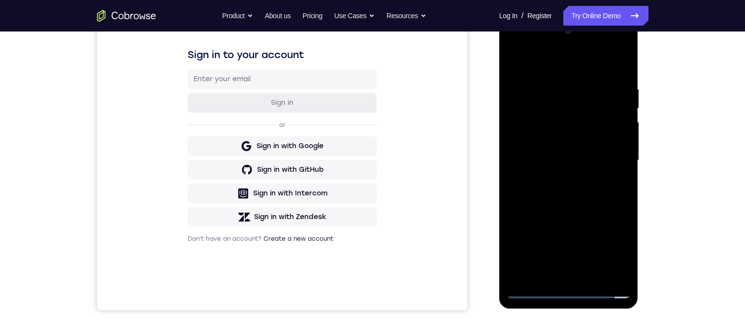
click at [546, 73] on div at bounding box center [569, 161] width 124 height 276
click at [592, 73] on div at bounding box center [569, 161] width 124 height 276
click at [609, 73] on div at bounding box center [569, 161] width 124 height 276
click at [605, 73] on div at bounding box center [569, 161] width 124 height 276
click at [601, 73] on div at bounding box center [569, 161] width 124 height 276
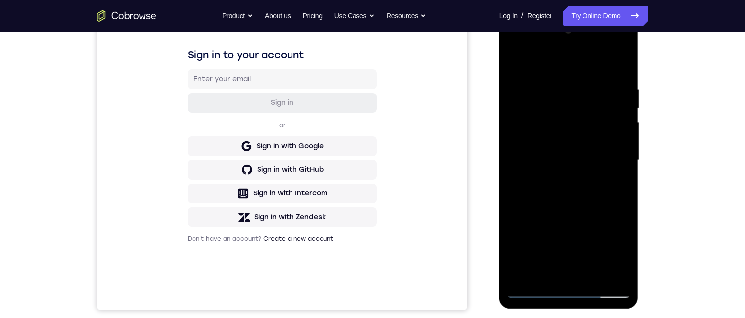
click at [598, 73] on div at bounding box center [569, 161] width 124 height 276
click at [595, 73] on div at bounding box center [569, 161] width 124 height 276
click at [623, 59] on div at bounding box center [569, 161] width 124 height 276
click at [573, 73] on div at bounding box center [569, 161] width 124 height 276
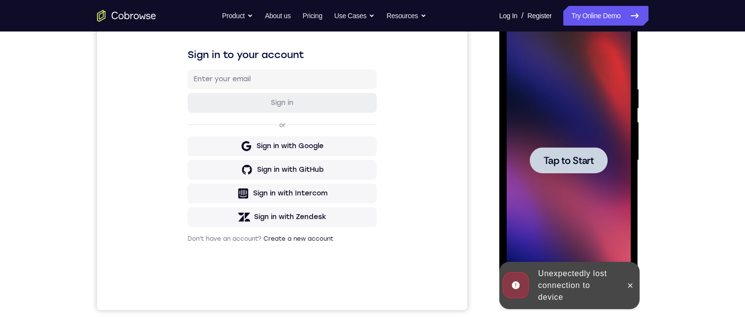
click at [545, 15] on div "Tap to Start" at bounding box center [568, 15] width 139 height 0
click at [558, 73] on span "Tap to Start" at bounding box center [569, 161] width 50 height 10
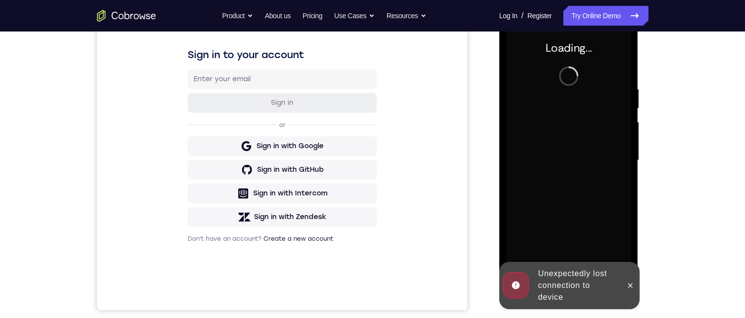
click at [627, 73] on icon at bounding box center [630, 286] width 8 height 8
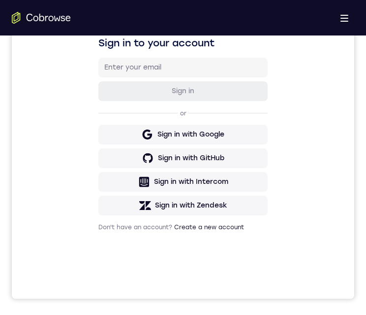
drag, startPoint x: 148, startPoint y: 664, endPoint x: 153, endPoint y: 663, distance: 5.5
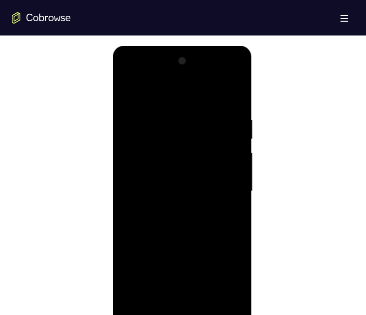
click at [175, 73] on div at bounding box center [182, 191] width 124 height 276
click at [177, 73] on div at bounding box center [182, 191] width 124 height 276
click at [206, 73] on div at bounding box center [182, 191] width 124 height 276
click at [235, 73] on div at bounding box center [182, 191] width 124 height 276
click at [216, 73] on div at bounding box center [182, 191] width 124 height 276
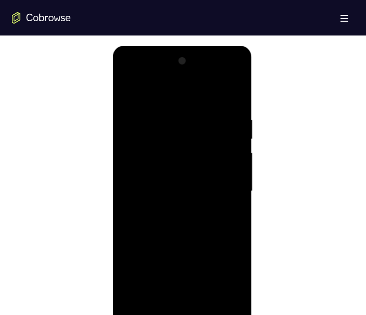
click at [197, 73] on div at bounding box center [182, 191] width 124 height 276
click at [165, 73] on div at bounding box center [182, 191] width 124 height 276
click at [225, 73] on div at bounding box center [182, 191] width 124 height 276
click at [227, 73] on div at bounding box center [182, 191] width 124 height 276
click at [230, 73] on div at bounding box center [182, 191] width 124 height 276
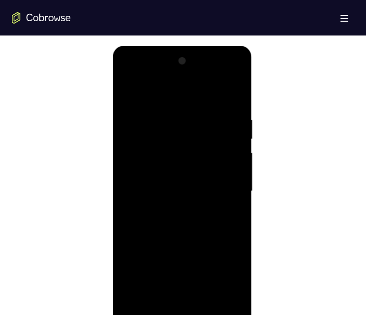
drag, startPoint x: 225, startPoint y: 193, endPoint x: 366, endPoint y: 268, distance: 159.9
click at [225, 73] on div at bounding box center [182, 191] width 124 height 276
click at [233, 73] on div at bounding box center [182, 191] width 124 height 276
click at [206, 73] on div at bounding box center [182, 191] width 124 height 276
click at [197, 73] on div at bounding box center [182, 191] width 124 height 276
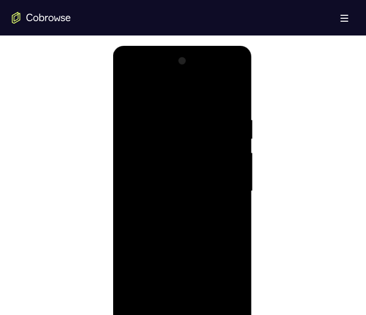
click at [229, 73] on div at bounding box center [182, 191] width 124 height 276
click at [166, 73] on div at bounding box center [182, 191] width 124 height 276
click at [191, 73] on div at bounding box center [182, 191] width 124 height 276
click at [228, 73] on div at bounding box center [182, 191] width 124 height 276
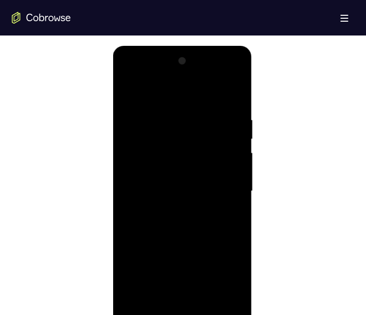
click at [158, 73] on div at bounding box center [182, 191] width 124 height 276
click at [206, 73] on div at bounding box center [182, 191] width 124 height 276
click at [127, 73] on div at bounding box center [182, 191] width 124 height 276
click at [236, 73] on div at bounding box center [182, 191] width 124 height 276
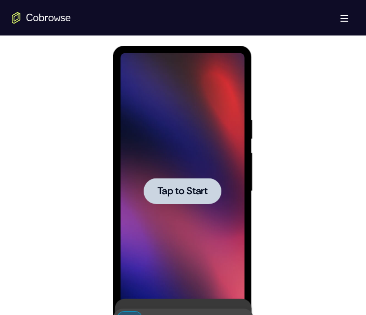
click at [155, 73] on div at bounding box center [182, 191] width 78 height 26
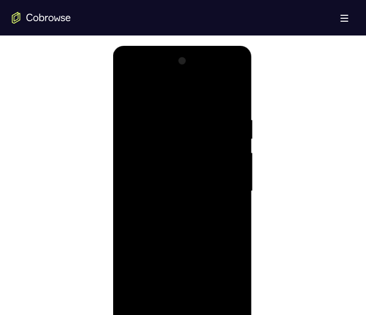
scroll to position [542, 0]
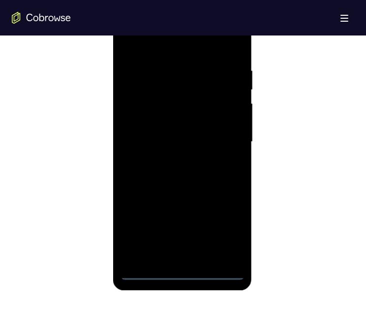
click at [146, 73] on div at bounding box center [182, 142] width 124 height 276
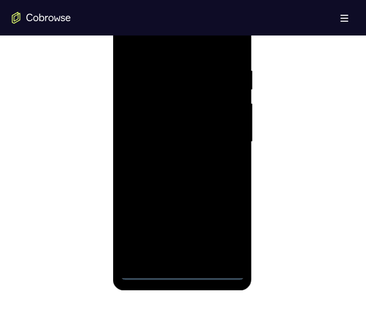
click at [146, 73] on div at bounding box center [182, 142] width 124 height 276
click at [149, 73] on div at bounding box center [182, 142] width 124 height 276
click at [147, 73] on div at bounding box center [182, 142] width 124 height 276
click at [146, 73] on div at bounding box center [182, 142] width 124 height 276
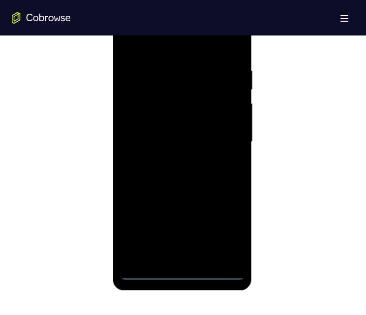
click at [146, 73] on div at bounding box center [182, 142] width 124 height 276
drag, startPoint x: 146, startPoint y: 271, endPoint x: 147, endPoint y: 265, distance: 6.0
click at [146, 73] on div at bounding box center [182, 142] width 124 height 276
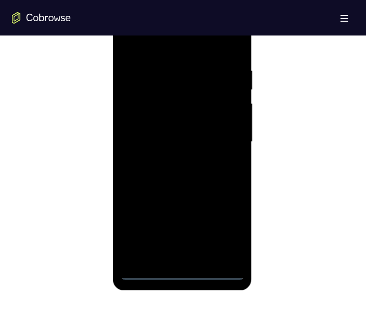
click at [147, 73] on div at bounding box center [182, 142] width 124 height 276
click at [227, 73] on div at bounding box center [182, 142] width 124 height 276
click at [141, 73] on div at bounding box center [182, 142] width 124 height 276
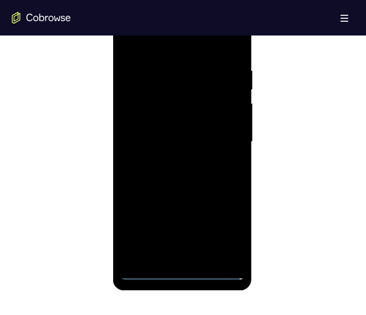
click at [141, 73] on div at bounding box center [182, 142] width 124 height 276
click at [146, 73] on div at bounding box center [182, 142] width 124 height 276
click at [143, 73] on div at bounding box center [182, 142] width 124 height 276
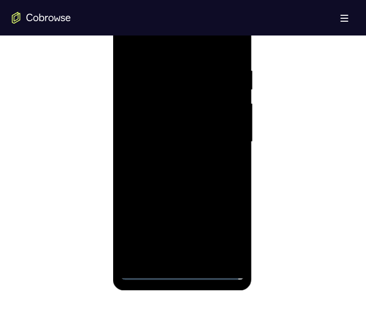
click at [143, 73] on div at bounding box center [182, 142] width 124 height 276
click at [140, 73] on div at bounding box center [182, 142] width 124 height 276
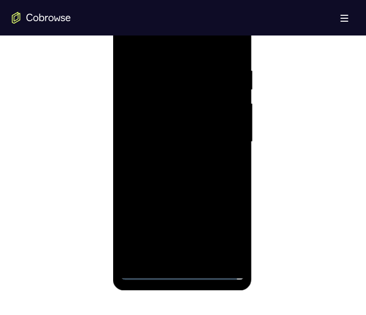
click at [140, 73] on div at bounding box center [182, 142] width 124 height 276
click at [144, 73] on div at bounding box center [182, 142] width 124 height 276
click at [145, 73] on div at bounding box center [182, 142] width 124 height 276
click at [146, 73] on div at bounding box center [182, 142] width 124 height 276
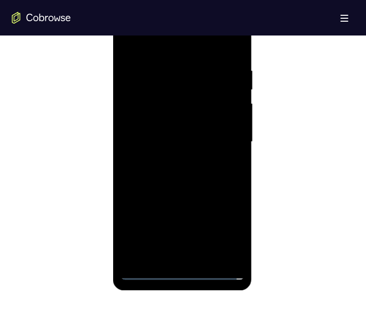
click at [151, 73] on div at bounding box center [182, 142] width 124 height 276
click at [152, 73] on div at bounding box center [182, 142] width 124 height 276
click at [153, 73] on div at bounding box center [182, 142] width 124 height 276
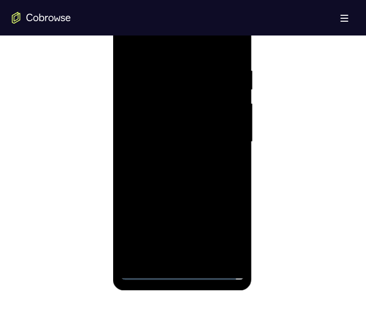
click at [153, 73] on div at bounding box center [182, 142] width 124 height 276
click at [148, 73] on div at bounding box center [182, 142] width 124 height 276
click at [146, 73] on div at bounding box center [182, 142] width 124 height 276
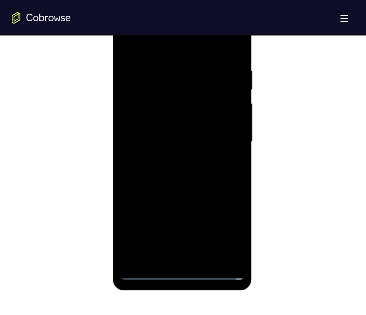
click at [146, 73] on div at bounding box center [182, 142] width 124 height 276
click at [223, 73] on div at bounding box center [182, 142] width 124 height 276
click at [126, 28] on div at bounding box center [182, 142] width 124 height 276
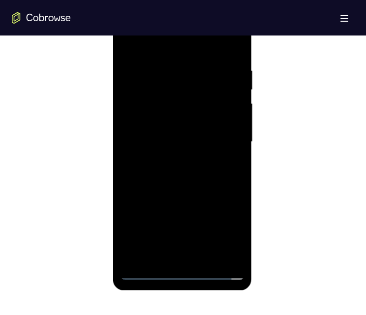
click at [224, 73] on div at bounding box center [182, 142] width 124 height 276
click at [167, 73] on div at bounding box center [182, 142] width 124 height 276
click at [184, 73] on div at bounding box center [182, 142] width 124 height 276
click at [193, 73] on div at bounding box center [182, 142] width 124 height 276
click at [214, 73] on div at bounding box center [182, 142] width 124 height 276
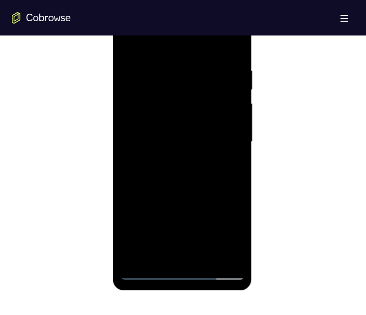
click at [194, 73] on div at bounding box center [182, 142] width 124 height 276
click at [204, 73] on div at bounding box center [182, 142] width 124 height 276
click at [184, 73] on div at bounding box center [182, 142] width 124 height 276
click at [198, 73] on div at bounding box center [182, 142] width 124 height 276
click at [229, 73] on div at bounding box center [182, 142] width 124 height 276
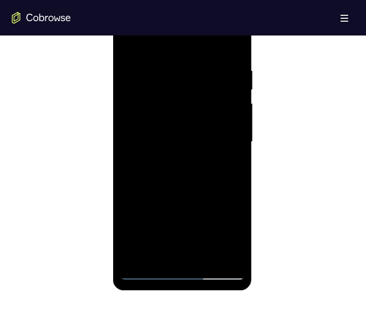
click at [205, 73] on div at bounding box center [182, 142] width 124 height 276
click at [209, 73] on div at bounding box center [182, 142] width 124 height 276
click at [203, 73] on div at bounding box center [182, 142] width 124 height 276
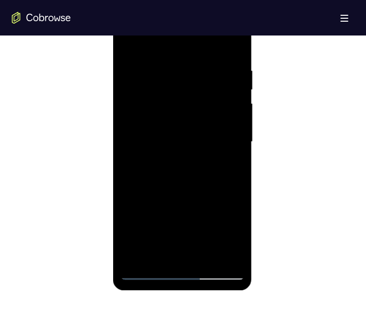
click at [203, 73] on div at bounding box center [182, 142] width 124 height 276
click at [232, 73] on div at bounding box center [182, 142] width 124 height 276
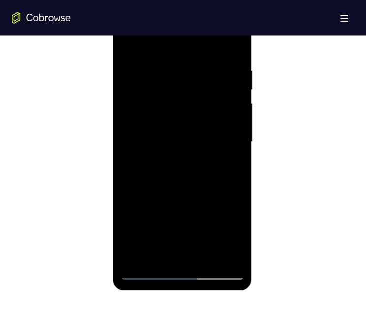
click at [231, 73] on div at bounding box center [182, 142] width 124 height 276
click at [230, 73] on div at bounding box center [182, 142] width 124 height 276
click at [229, 73] on div at bounding box center [182, 142] width 124 height 276
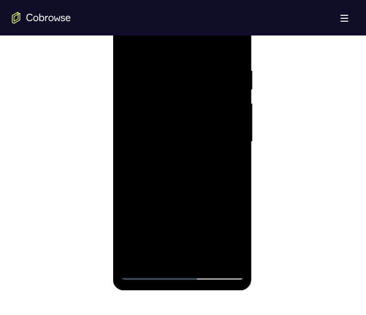
click at [234, 73] on div at bounding box center [182, 142] width 124 height 276
click at [237, 73] on div at bounding box center [182, 142] width 124 height 276
click at [182, 73] on div at bounding box center [182, 142] width 124 height 276
click at [230, 73] on div at bounding box center [182, 142] width 124 height 276
click at [191, 73] on div at bounding box center [182, 142] width 124 height 276
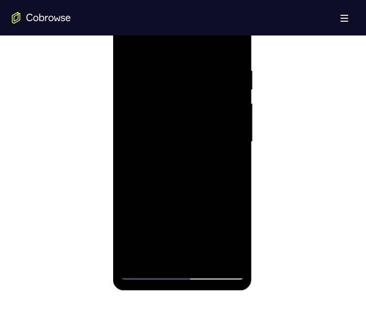
click at [235, 73] on div at bounding box center [182, 142] width 124 height 276
click at [124, 45] on div at bounding box center [182, 142] width 124 height 276
click at [184, 73] on div at bounding box center [182, 142] width 124 height 276
click at [239, 73] on div at bounding box center [182, 142] width 124 height 276
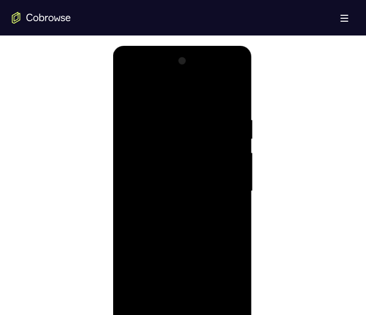
click at [228, 73] on div at bounding box center [182, 191] width 124 height 276
click at [127, 73] on div at bounding box center [182, 191] width 124 height 276
drag, startPoint x: 243, startPoint y: 187, endPoint x: 243, endPoint y: 196, distance: 9.9
click at [243, 73] on div at bounding box center [182, 191] width 124 height 276
drag, startPoint x: 243, startPoint y: 197, endPoint x: 161, endPoint y: 295, distance: 127.9
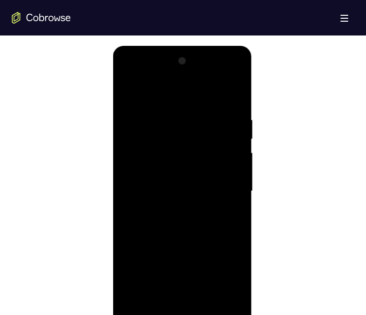
click at [159, 73] on div at bounding box center [182, 191] width 124 height 276
drag, startPoint x: 161, startPoint y: 295, endPoint x: 187, endPoint y: 176, distance: 121.6
click at [187, 73] on div at bounding box center [182, 191] width 124 height 276
click at [186, 73] on div at bounding box center [182, 191] width 124 height 276
drag, startPoint x: 229, startPoint y: 213, endPoint x: 366, endPoint y: 238, distance: 139.7
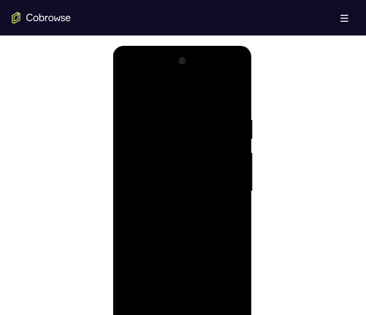
click at [229, 73] on div at bounding box center [182, 191] width 124 height 276
click at [123, 73] on div at bounding box center [182, 191] width 124 height 276
drag, startPoint x: 174, startPoint y: 193, endPoint x: 220, endPoint y: 158, distance: 57.5
click at [176, 73] on div at bounding box center [182, 191] width 124 height 276
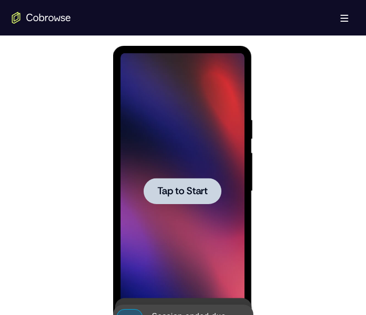
click at [175, 73] on div at bounding box center [182, 191] width 78 height 26
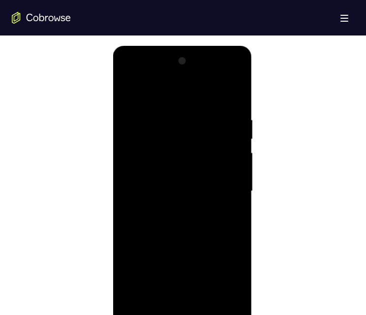
drag, startPoint x: 167, startPoint y: 262, endPoint x: 161, endPoint y: 297, distance: 36.0
click at [153, 73] on div at bounding box center [182, 191] width 124 height 276
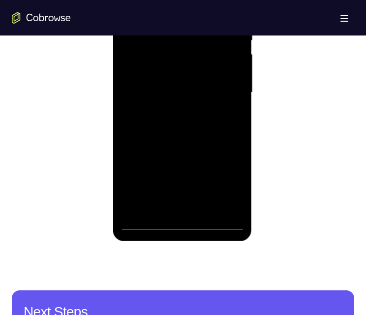
click at [143, 73] on div at bounding box center [182, 93] width 124 height 276
click at [144, 73] on div at bounding box center [182, 93] width 124 height 276
click at [143, 73] on div at bounding box center [182, 93] width 124 height 276
drag, startPoint x: 145, startPoint y: 214, endPoint x: 129, endPoint y: 191, distance: 28.0
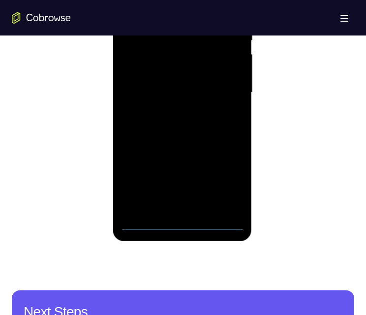
click at [127, 73] on div at bounding box center [182, 93] width 124 height 276
click at [146, 73] on div at bounding box center [182, 93] width 124 height 276
click at [138, 73] on div at bounding box center [182, 93] width 124 height 276
drag, startPoint x: 139, startPoint y: 219, endPoint x: 142, endPoint y: 215, distance: 5.2
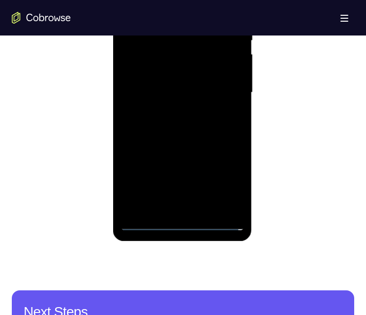
click at [143, 73] on div at bounding box center [182, 93] width 124 height 276
click at [142, 73] on div at bounding box center [182, 93] width 124 height 276
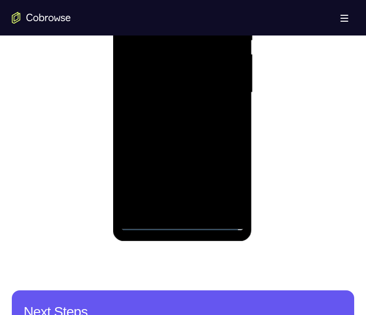
click at [142, 73] on div at bounding box center [182, 93] width 124 height 276
click at [141, 73] on div at bounding box center [182, 93] width 124 height 276
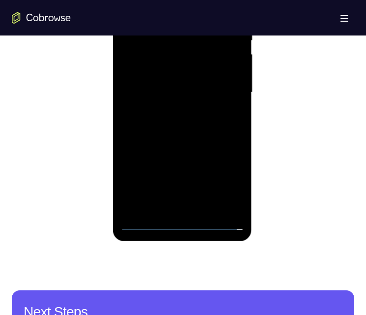
click at [142, 73] on div at bounding box center [182, 93] width 124 height 276
click at [144, 73] on div at bounding box center [182, 93] width 124 height 276
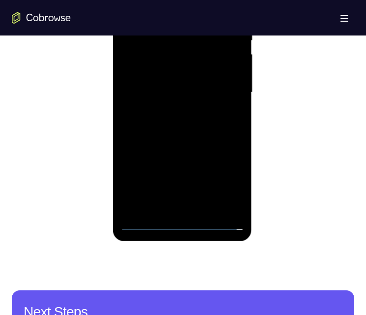
drag, startPoint x: 145, startPoint y: 219, endPoint x: 159, endPoint y: 205, distance: 19.2
click at [146, 73] on div at bounding box center [182, 93] width 124 height 276
click at [144, 73] on div at bounding box center [182, 93] width 124 height 276
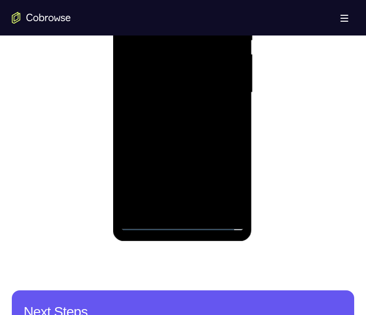
click at [144, 73] on div at bounding box center [182, 93] width 124 height 276
click at [145, 73] on div at bounding box center [182, 93] width 124 height 276
click at [224, 73] on div at bounding box center [182, 93] width 124 height 276
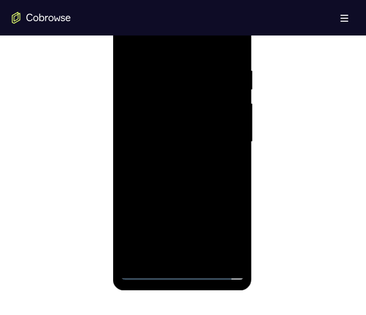
click at [141, 26] on div at bounding box center [182, 142] width 124 height 276
click at [218, 73] on div at bounding box center [182, 142] width 124 height 276
click at [223, 73] on div at bounding box center [182, 142] width 124 height 276
click at [172, 73] on div at bounding box center [182, 142] width 124 height 276
click at [170, 73] on div at bounding box center [182, 142] width 124 height 276
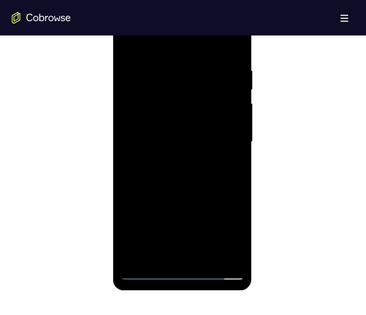
scroll to position [492, 0]
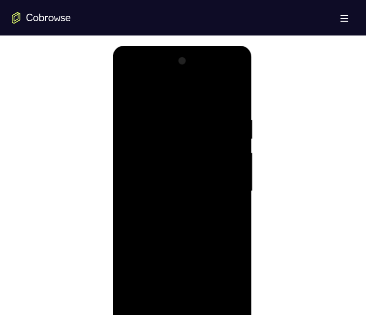
click at [170, 73] on div at bounding box center [182, 191] width 124 height 276
click at [168, 73] on div at bounding box center [182, 191] width 124 height 276
click at [149, 73] on div at bounding box center [182, 191] width 124 height 276
click at [192, 73] on div at bounding box center [182, 191] width 124 height 276
click at [211, 73] on div at bounding box center [182, 191] width 124 height 276
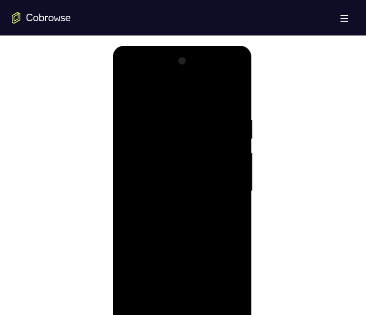
click at [235, 73] on div at bounding box center [182, 191] width 124 height 276
click at [209, 73] on div at bounding box center [182, 191] width 124 height 276
click at [195, 73] on div at bounding box center [182, 191] width 124 height 276
click at [187, 73] on div at bounding box center [182, 191] width 124 height 276
drag, startPoint x: 187, startPoint y: 234, endPoint x: 211, endPoint y: 139, distance: 98.4
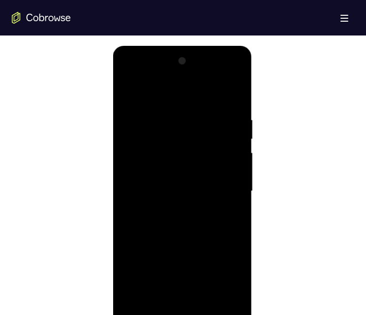
click at [211, 73] on div at bounding box center [182, 191] width 124 height 276
click at [133, 73] on div at bounding box center [182, 191] width 124 height 276
click at [158, 73] on div at bounding box center [182, 191] width 124 height 276
click at [132, 73] on div at bounding box center [182, 191] width 124 height 276
click at [130, 73] on div at bounding box center [182, 191] width 124 height 276
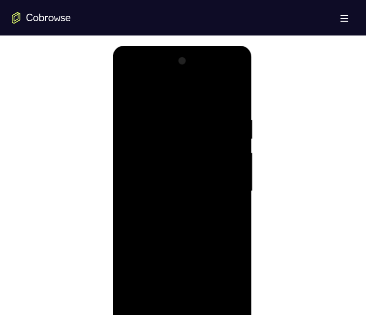
click at [157, 73] on div at bounding box center [182, 191] width 124 height 276
click at [164, 73] on div at bounding box center [182, 191] width 124 height 276
click at [158, 73] on div at bounding box center [182, 191] width 124 height 276
drag, startPoint x: 209, startPoint y: 256, endPoint x: 211, endPoint y: 141, distance: 114.3
click at [211, 73] on div at bounding box center [182, 191] width 124 height 276
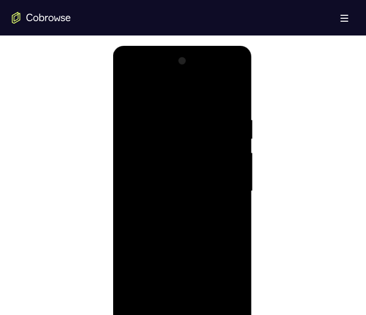
drag, startPoint x: 186, startPoint y: 236, endPoint x: 180, endPoint y: 207, distance: 29.8
click at [193, 73] on div at bounding box center [182, 191] width 124 height 276
click at [136, 73] on div at bounding box center [182, 191] width 124 height 276
drag, startPoint x: 194, startPoint y: 252, endPoint x: 213, endPoint y: 92, distance: 161.2
click at [221, 73] on div at bounding box center [182, 191] width 124 height 276
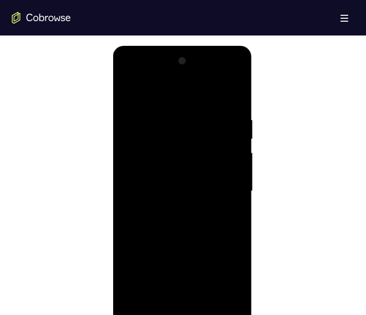
scroll to position [542, 0]
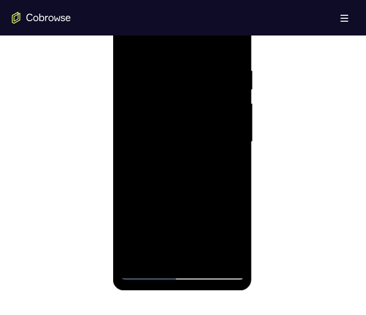
drag, startPoint x: 168, startPoint y: 193, endPoint x: 180, endPoint y: 130, distance: 64.1
click at [180, 73] on div at bounding box center [182, 142] width 124 height 276
click at [179, 73] on div at bounding box center [182, 142] width 124 height 276
drag, startPoint x: 179, startPoint y: 126, endPoint x: 130, endPoint y: 112, distance: 50.7
click at [184, 73] on div at bounding box center [182, 142] width 124 height 276
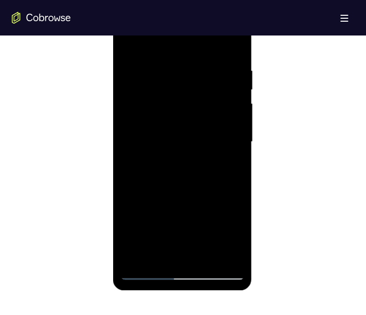
drag, startPoint x: 18, startPoint y: 236, endPoint x: 37, endPoint y: 234, distance: 19.4
click at [178, 73] on div at bounding box center [182, 142] width 124 height 276
drag, startPoint x: 197, startPoint y: 163, endPoint x: 198, endPoint y: 147, distance: 16.8
click at [197, 73] on div at bounding box center [182, 142] width 124 height 276
click at [126, 43] on div at bounding box center [182, 142] width 124 height 276
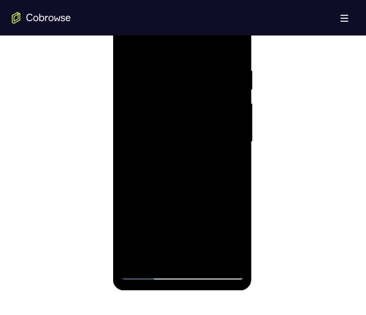
click at [161, 73] on div at bounding box center [182, 142] width 124 height 276
click at [158, 73] on div at bounding box center [182, 142] width 124 height 276
click at [190, 41] on div at bounding box center [182, 142] width 124 height 276
click at [159, 60] on div at bounding box center [182, 142] width 124 height 276
click at [142, 73] on div at bounding box center [182, 142] width 124 height 276
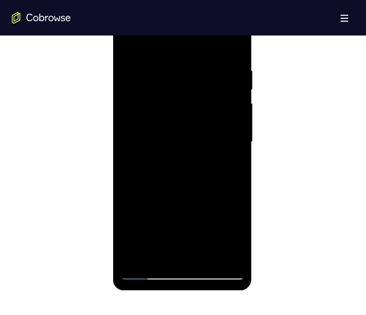
click at [235, 73] on div at bounding box center [182, 142] width 124 height 276
click at [236, 73] on div at bounding box center [182, 142] width 124 height 276
click at [237, 73] on div at bounding box center [182, 142] width 124 height 276
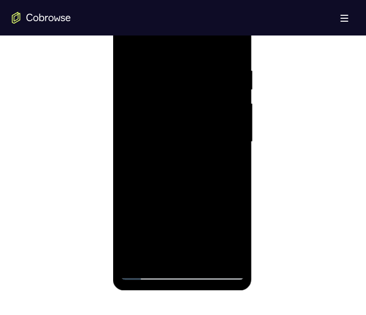
click at [237, 73] on div at bounding box center [182, 142] width 124 height 276
click at [235, 73] on div at bounding box center [182, 142] width 124 height 276
click at [239, 73] on div at bounding box center [182, 142] width 124 height 276
click at [127, 73] on div at bounding box center [182, 142] width 124 height 276
click at [125, 39] on div at bounding box center [182, 142] width 124 height 276
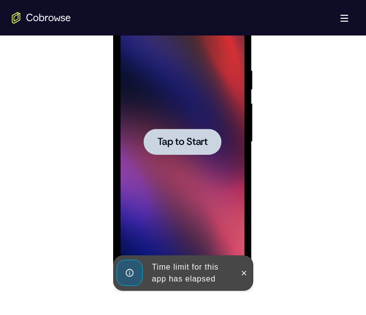
click at [180, 73] on button "Tap to Start" at bounding box center [182, 142] width 78 height 26
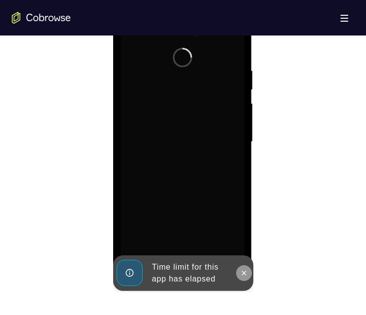
click at [251, 73] on button at bounding box center [244, 273] width 16 height 16
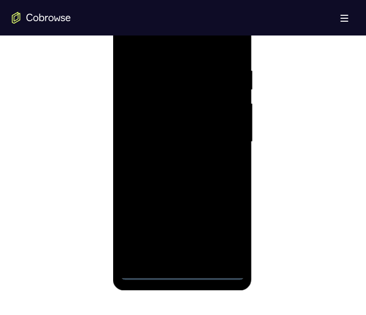
click at [147, 73] on div at bounding box center [182, 142] width 124 height 276
click at [223, 73] on div at bounding box center [182, 142] width 124 height 276
click at [141, 73] on div at bounding box center [182, 142] width 124 height 276
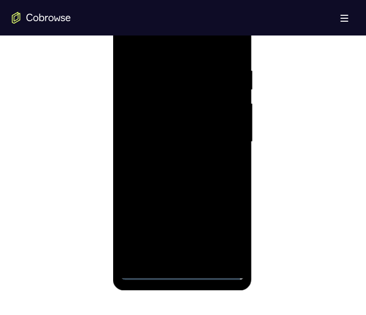
click at [141, 73] on div at bounding box center [182, 142] width 124 height 276
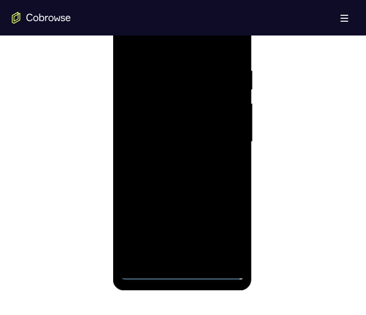
click at [141, 73] on div at bounding box center [182, 142] width 124 height 276
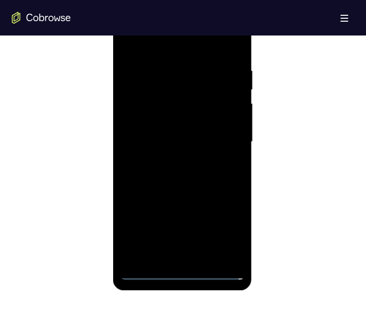
drag, startPoint x: 142, startPoint y: 272, endPoint x: 149, endPoint y: 268, distance: 8.4
click at [142, 73] on div at bounding box center [182, 142] width 124 height 276
click at [221, 73] on div at bounding box center [182, 142] width 124 height 276
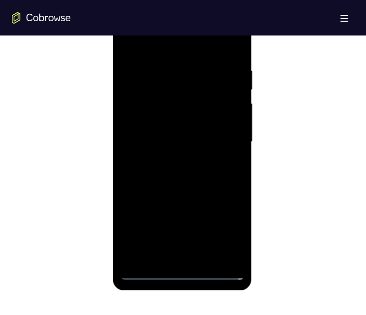
click at [222, 73] on div at bounding box center [182, 142] width 124 height 276
click at [140, 27] on div at bounding box center [182, 142] width 124 height 276
click at [224, 73] on div at bounding box center [182, 142] width 124 height 276
click at [165, 73] on div at bounding box center [182, 142] width 124 height 276
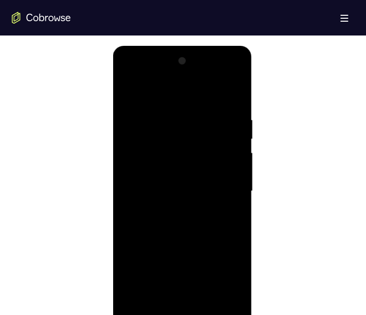
click at [195, 73] on div at bounding box center [182, 191] width 124 height 276
click at [225, 73] on div at bounding box center [182, 191] width 124 height 276
click at [221, 73] on div at bounding box center [182, 191] width 124 height 276
click at [208, 73] on div at bounding box center [182, 191] width 124 height 276
click at [191, 73] on div at bounding box center [182, 191] width 124 height 276
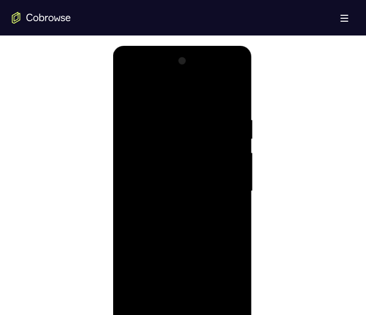
click at [233, 73] on div at bounding box center [182, 191] width 124 height 276
click at [231, 73] on div at bounding box center [182, 191] width 124 height 276
click at [174, 73] on div at bounding box center [182, 191] width 124 height 276
click at [163, 73] on div at bounding box center [182, 191] width 124 height 276
click at [190, 73] on div at bounding box center [182, 191] width 124 height 276
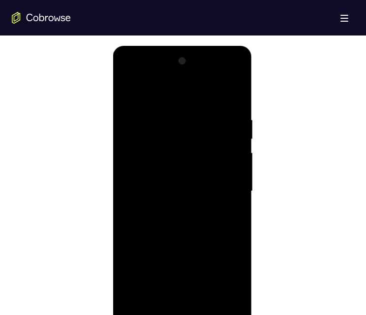
click at [230, 73] on div at bounding box center [182, 191] width 124 height 276
click at [232, 73] on div at bounding box center [182, 191] width 124 height 276
click at [147, 73] on div at bounding box center [182, 191] width 124 height 276
click at [164, 73] on div at bounding box center [182, 191] width 124 height 276
click at [165, 73] on div at bounding box center [182, 191] width 124 height 276
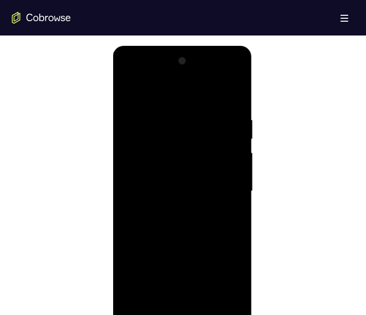
click at [165, 73] on div at bounding box center [182, 191] width 124 height 276
click at [176, 73] on div at bounding box center [182, 191] width 124 height 276
click at [227, 73] on div at bounding box center [182, 191] width 124 height 276
click at [169, 73] on div at bounding box center [182, 191] width 124 height 276
click at [167, 73] on div at bounding box center [182, 191] width 124 height 276
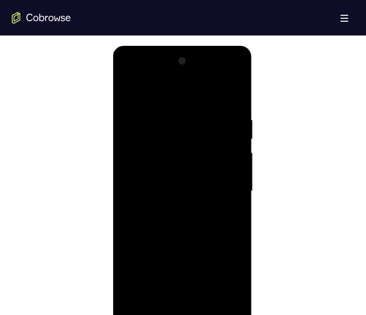
click at [144, 73] on div at bounding box center [182, 191] width 124 height 276
click at [165, 73] on div at bounding box center [182, 191] width 124 height 276
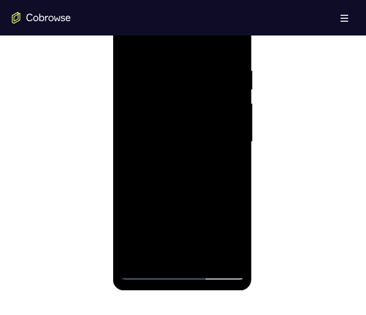
click at [237, 65] on div at bounding box center [182, 142] width 124 height 276
drag, startPoint x: 234, startPoint y: 63, endPoint x: 175, endPoint y: 186, distance: 136.3
click at [232, 64] on div at bounding box center [182, 142] width 124 height 276
click at [142, 73] on div at bounding box center [182, 142] width 124 height 276
click at [141, 73] on div at bounding box center [182, 142] width 124 height 276
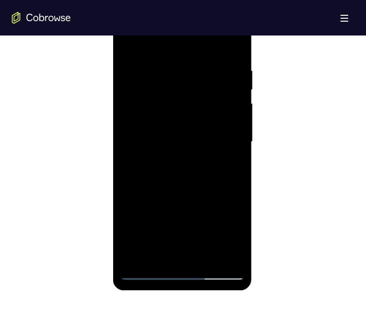
click at [141, 73] on div at bounding box center [182, 142] width 124 height 276
click at [142, 73] on div at bounding box center [182, 142] width 124 height 276
click at [146, 73] on div at bounding box center [182, 142] width 124 height 276
click at [148, 73] on div at bounding box center [182, 142] width 124 height 276
click at [149, 73] on div at bounding box center [182, 142] width 124 height 276
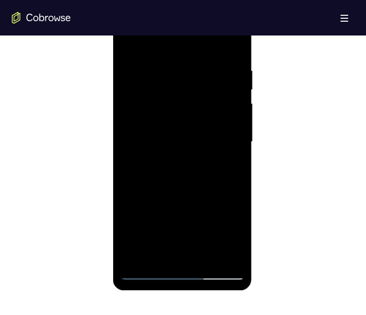
click at [149, 73] on div at bounding box center [182, 142] width 124 height 276
click at [217, 73] on div at bounding box center [182, 142] width 124 height 276
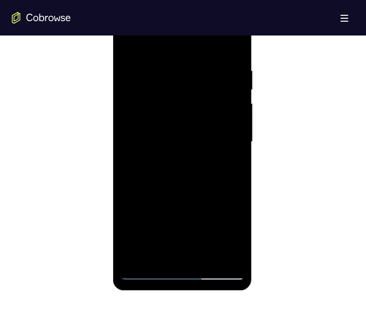
click at [144, 73] on div at bounding box center [182, 142] width 124 height 276
click at [183, 73] on div at bounding box center [182, 142] width 124 height 276
click at [203, 73] on div at bounding box center [182, 142] width 124 height 276
click at [187, 73] on div at bounding box center [182, 142] width 124 height 276
click at [193, 73] on div at bounding box center [182, 142] width 124 height 276
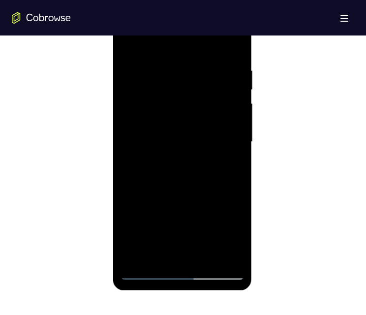
click at [188, 73] on div at bounding box center [182, 142] width 124 height 276
click at [219, 73] on div at bounding box center [182, 142] width 124 height 276
click at [236, 73] on div at bounding box center [182, 142] width 124 height 276
click at [189, 73] on div at bounding box center [182, 142] width 124 height 276
click at [214, 73] on div at bounding box center [182, 142] width 124 height 276
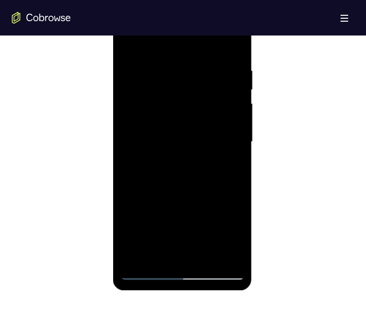
click at [227, 73] on div at bounding box center [182, 142] width 124 height 276
click at [129, 40] on div at bounding box center [182, 142] width 124 height 276
click at [197, 73] on div at bounding box center [182, 142] width 124 height 276
click at [224, 73] on div at bounding box center [182, 142] width 124 height 276
click at [127, 37] on div at bounding box center [182, 142] width 124 height 276
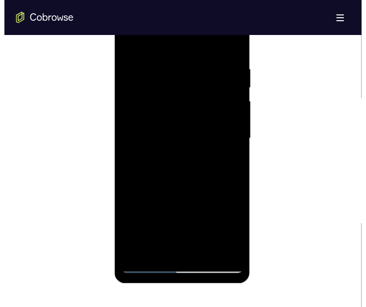
scroll to position [0, 0]
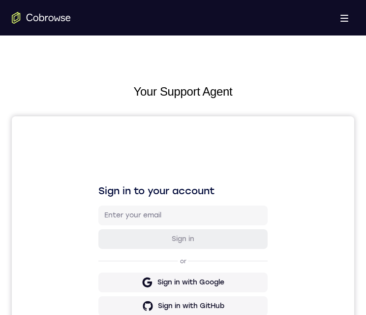
click at [150, 73] on html "Sign in to your account Sign in or Sign in with Google Sign in with GitHub Sign…" at bounding box center [183, 281] width 343 height 330
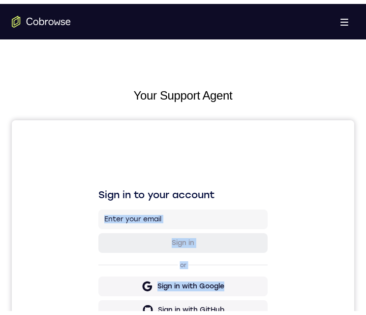
drag, startPoint x: 296, startPoint y: 261, endPoint x: 319, endPoint y: 234, distance: 36.0
click at [308, 73] on div "Sign in to your account Sign in or Sign in with Google Sign in with GitHub Sign…" at bounding box center [183, 285] width 343 height 330
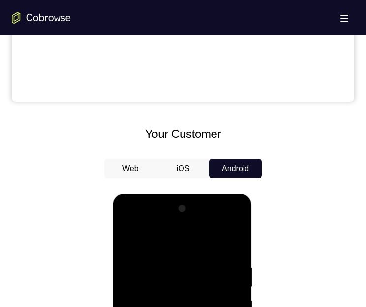
scroll to position [542, 0]
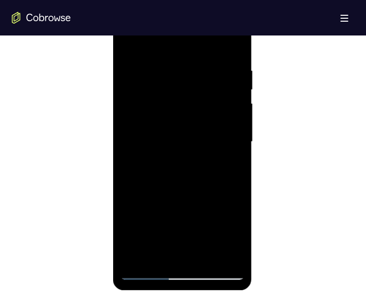
drag, startPoint x: 198, startPoint y: 169, endPoint x: 215, endPoint y: 117, distance: 55.3
click at [215, 73] on div at bounding box center [182, 142] width 124 height 276
click at [194, 73] on div at bounding box center [182, 142] width 124 height 276
click at [231, 73] on div at bounding box center [182, 142] width 124 height 276
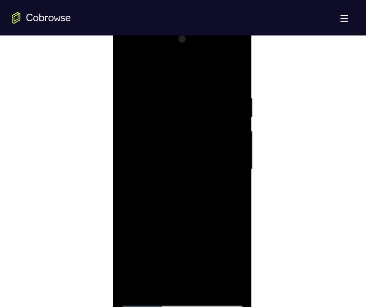
click at [129, 70] on div at bounding box center [182, 170] width 124 height 276
drag, startPoint x: 207, startPoint y: 187, endPoint x: 202, endPoint y: 163, distance: 24.1
click at [202, 73] on div at bounding box center [182, 170] width 124 height 276
drag, startPoint x: 202, startPoint y: 163, endPoint x: 164, endPoint y: 230, distance: 77.0
click at [172, 73] on div at bounding box center [182, 170] width 124 height 276
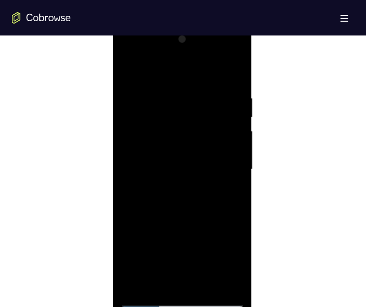
click at [135, 63] on div at bounding box center [182, 170] width 124 height 276
click at [128, 68] on div at bounding box center [182, 170] width 124 height 276
click at [156, 73] on div at bounding box center [182, 170] width 124 height 276
click at [136, 66] on div at bounding box center [182, 170] width 124 height 276
click at [234, 73] on div at bounding box center [182, 170] width 124 height 276
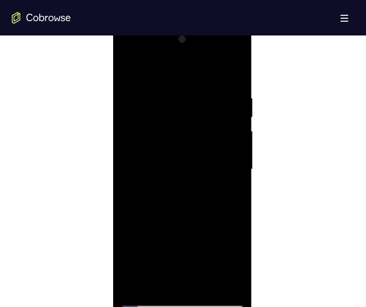
click at [171, 73] on div at bounding box center [182, 170] width 124 height 276
click at [127, 67] on div at bounding box center [182, 170] width 124 height 276
click at [171, 73] on div at bounding box center [182, 170] width 124 height 276
click at [130, 66] on div at bounding box center [182, 170] width 124 height 276
click at [216, 67] on div at bounding box center [182, 170] width 124 height 276
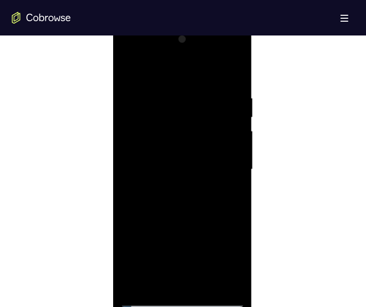
click at [221, 67] on div at bounding box center [182, 170] width 124 height 276
click at [218, 68] on div at bounding box center [182, 170] width 124 height 276
click at [181, 73] on div at bounding box center [182, 170] width 124 height 276
click at [184, 73] on div at bounding box center [182, 170] width 124 height 276
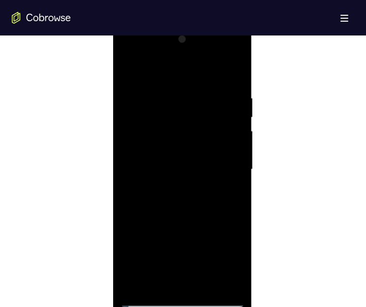
click at [184, 73] on div at bounding box center [182, 170] width 124 height 276
click at [131, 73] on div at bounding box center [182, 170] width 124 height 276
click at [237, 73] on div at bounding box center [182, 170] width 124 height 276
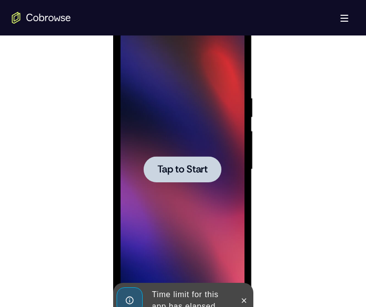
click at [183, 73] on span "Tap to Start" at bounding box center [182, 169] width 50 height 10
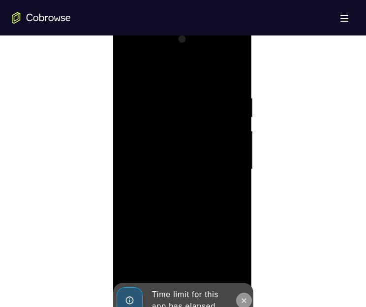
click at [242, 73] on icon at bounding box center [244, 300] width 4 height 4
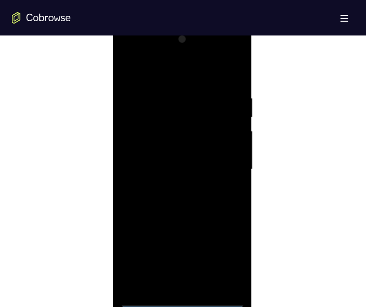
click at [151, 73] on div at bounding box center [182, 170] width 124 height 276
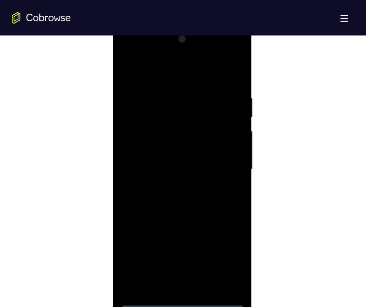
click at [151, 73] on div at bounding box center [182, 170] width 124 height 276
click at [229, 73] on div at bounding box center [182, 170] width 124 height 276
click at [155, 53] on div at bounding box center [182, 170] width 124 height 276
click at [227, 73] on div at bounding box center [182, 170] width 124 height 276
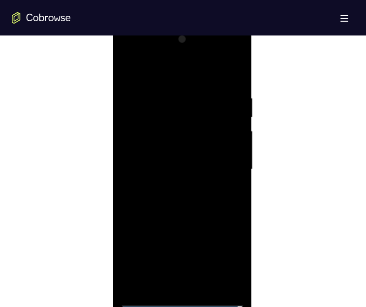
click at [172, 73] on div at bounding box center [182, 170] width 124 height 276
click at [182, 73] on div at bounding box center [182, 170] width 124 height 276
click at [131, 73] on div at bounding box center [182, 170] width 124 height 276
click at [195, 73] on div at bounding box center [182, 170] width 124 height 276
click at [212, 73] on div at bounding box center [182, 170] width 124 height 276
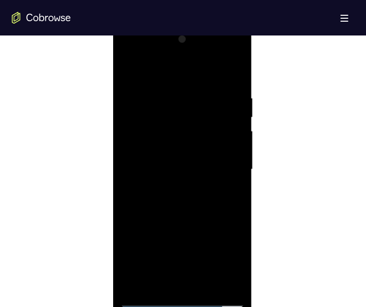
click at [221, 73] on div at bounding box center [182, 170] width 124 height 276
click at [160, 73] on div at bounding box center [182, 170] width 124 height 276
click at [200, 73] on div at bounding box center [182, 170] width 124 height 276
click at [199, 73] on div at bounding box center [182, 170] width 124 height 276
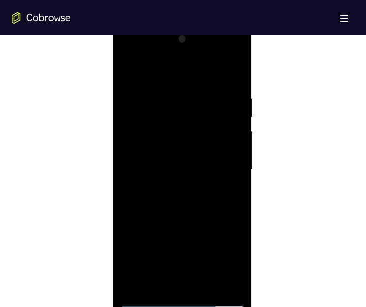
click at [203, 73] on div at bounding box center [182, 170] width 124 height 276
click at [185, 73] on div at bounding box center [182, 170] width 124 height 276
click at [131, 69] on div at bounding box center [182, 170] width 124 height 276
click at [165, 73] on div at bounding box center [182, 170] width 124 height 276
click at [164, 69] on div at bounding box center [182, 170] width 124 height 276
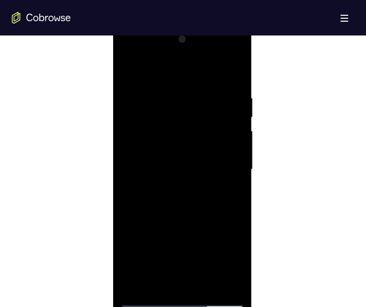
drag, startPoint x: 211, startPoint y: 201, endPoint x: 236, endPoint y: 79, distance: 124.6
click at [237, 73] on div at bounding box center [182, 170] width 124 height 276
drag, startPoint x: 186, startPoint y: 209, endPoint x: 158, endPoint y: 235, distance: 38.0
click at [200, 73] on div at bounding box center [182, 170] width 124 height 276
drag, startPoint x: 204, startPoint y: 239, endPoint x: 229, endPoint y: 134, distance: 108.3
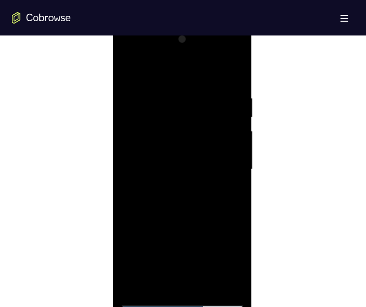
click at [235, 73] on div at bounding box center [182, 170] width 124 height 276
click at [184, 73] on div at bounding box center [182, 170] width 124 height 276
drag, startPoint x: 231, startPoint y: 138, endPoint x: 239, endPoint y: 199, distance: 61.0
click at [228, 73] on div at bounding box center [182, 170] width 124 height 276
drag, startPoint x: 261, startPoint y: 171, endPoint x: 256, endPoint y: 136, distance: 35.5
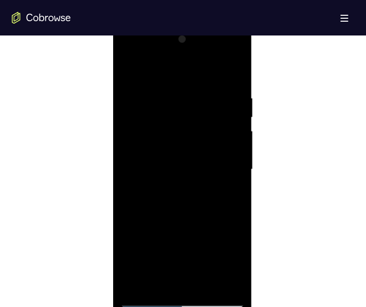
click at [264, 73] on div at bounding box center [183, 168] width 343 height 303
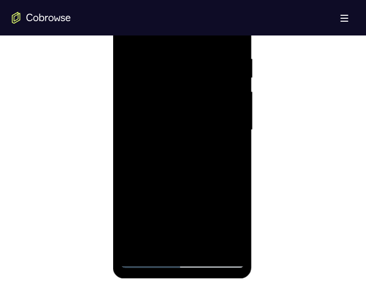
click at [207, 73] on div at bounding box center [182, 130] width 124 height 276
click at [191, 73] on div at bounding box center [182, 130] width 124 height 276
click at [189, 73] on div at bounding box center [182, 130] width 124 height 276
click at [226, 73] on div at bounding box center [182, 130] width 124 height 276
click at [235, 73] on div at bounding box center [182, 130] width 124 height 276
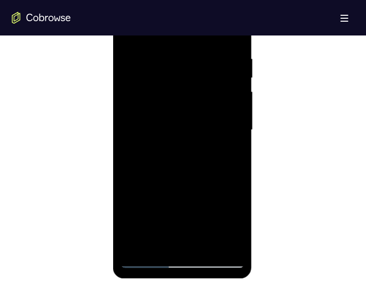
click at [235, 73] on div at bounding box center [182, 130] width 124 height 276
click at [232, 73] on div at bounding box center [182, 130] width 124 height 276
click at [228, 73] on div at bounding box center [182, 130] width 124 height 276
click at [233, 73] on div at bounding box center [182, 130] width 124 height 276
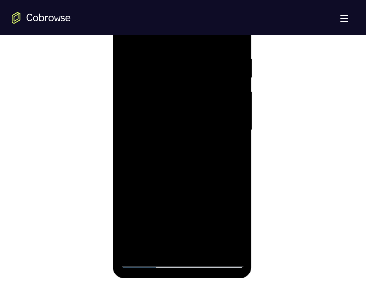
click at [229, 73] on div at bounding box center [182, 130] width 124 height 276
click at [228, 73] on div at bounding box center [182, 130] width 124 height 276
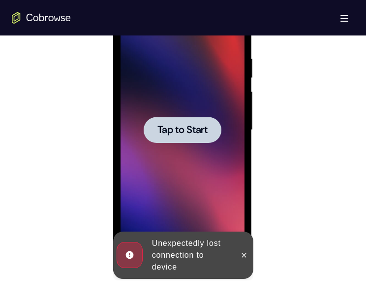
click at [175, 73] on span "Tap to Start" at bounding box center [182, 130] width 50 height 10
